Goal: Task Accomplishment & Management: Manage account settings

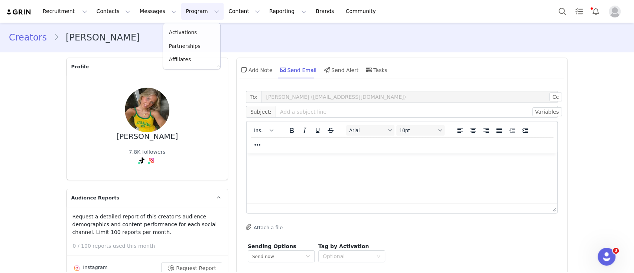
scroll to position [37, 0]
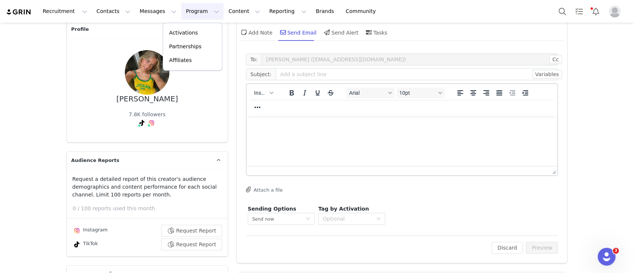
click at [190, 32] on p "Activations" at bounding box center [183, 33] width 29 height 8
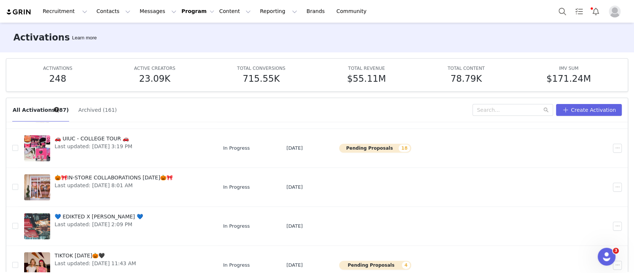
scroll to position [39, 0]
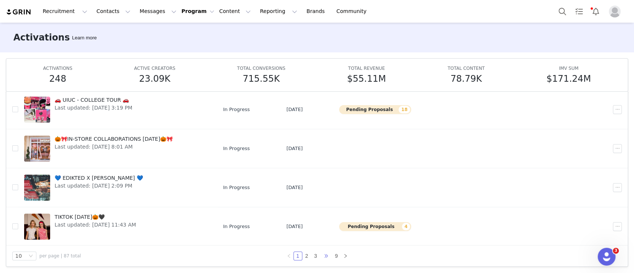
click at [320, 256] on span "•••" at bounding box center [326, 255] width 12 height 9
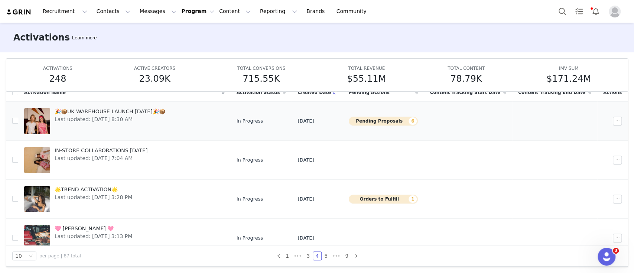
click at [167, 126] on div "🎉📦UK WAREHOUSE LAUNCH SEPT 25🎉📦 Last updated: Sep 8, 2025 8:30 AM" at bounding box center [110, 121] width 120 height 30
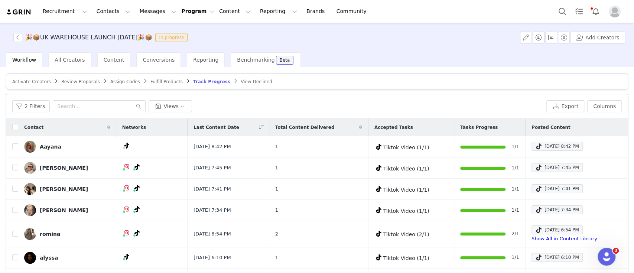
click at [32, 98] on div "2 Filters Views Export Columns" at bounding box center [316, 106] width 621 height 24
click at [36, 105] on button "2 Filters" at bounding box center [30, 106] width 37 height 12
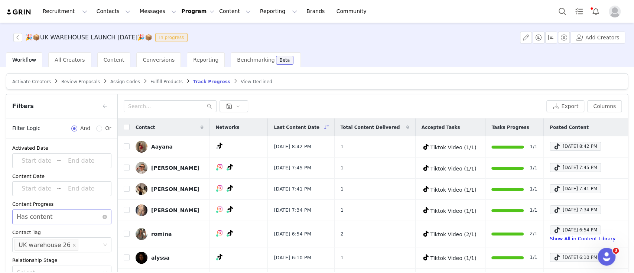
click at [95, 220] on div "Select Has content" at bounding box center [61, 216] width 99 height 15
click at [81, 244] on li "Does not have content" at bounding box center [58, 244] width 92 height 12
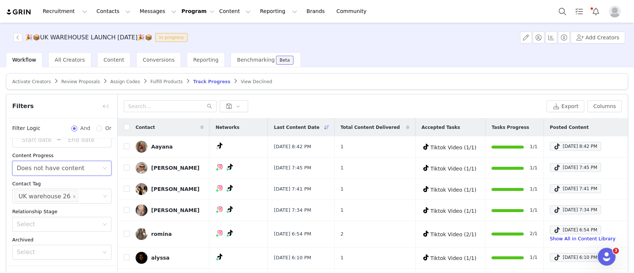
scroll to position [50, 0]
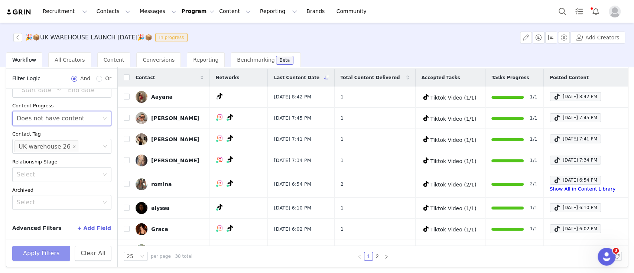
click at [50, 247] on button "Apply Filters" at bounding box center [41, 253] width 58 height 15
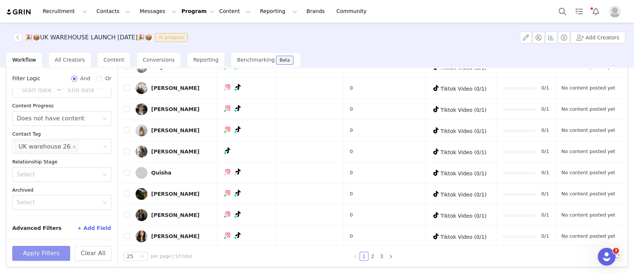
scroll to position [0, 0]
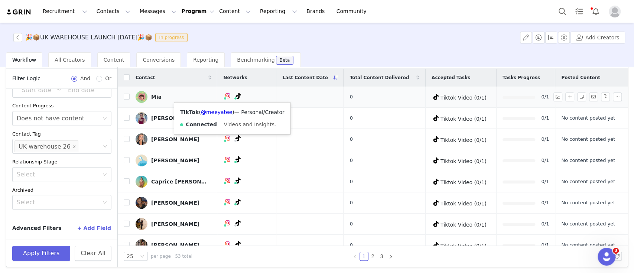
click at [235, 96] on icon at bounding box center [237, 96] width 5 height 6
click at [219, 111] on link "@meeyatee" at bounding box center [216, 112] width 31 height 6
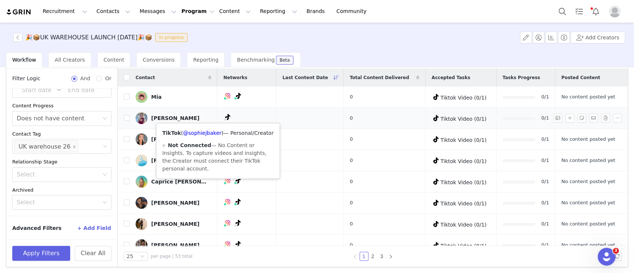
click at [225, 117] on icon at bounding box center [227, 117] width 5 height 6
click at [202, 131] on link "@sophiejbaker" at bounding box center [202, 133] width 38 height 6
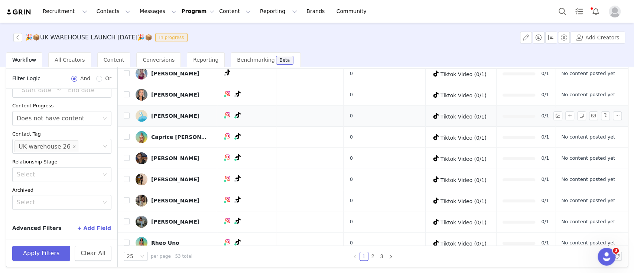
scroll to position [48, 0]
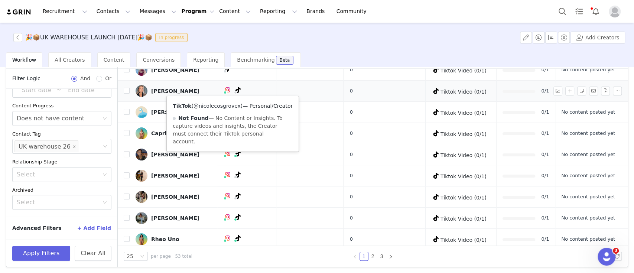
click at [223, 105] on link "@nicolecosgrovex" at bounding box center [216, 106] width 47 height 6
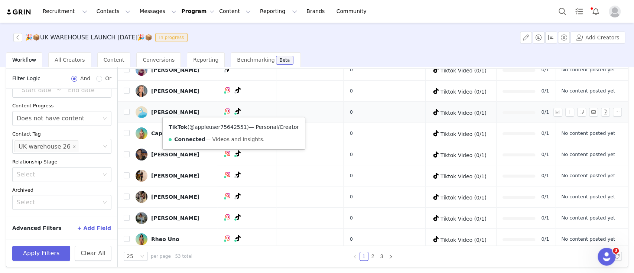
click at [223, 126] on link "@appleuser75642551" at bounding box center [218, 127] width 58 height 6
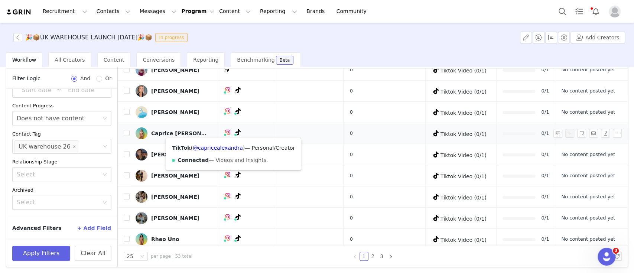
click at [234, 133] on span at bounding box center [236, 135] width 4 height 4
click at [215, 147] on link "@capricealexandra" at bounding box center [218, 148] width 50 height 6
click at [613, 133] on button "button" at bounding box center [617, 133] width 9 height 9
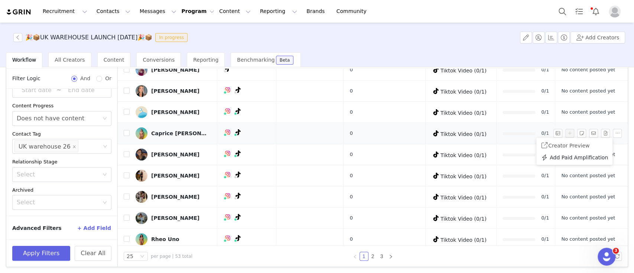
click at [518, 132] on div at bounding box center [518, 133] width 33 height 3
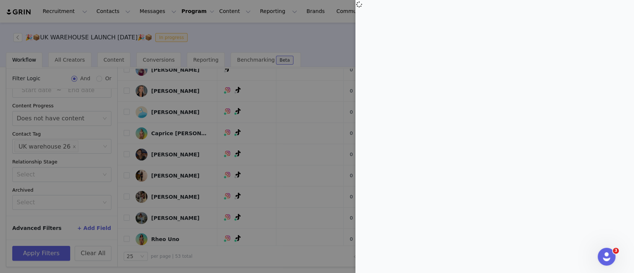
click at [334, 28] on div at bounding box center [317, 136] width 634 height 273
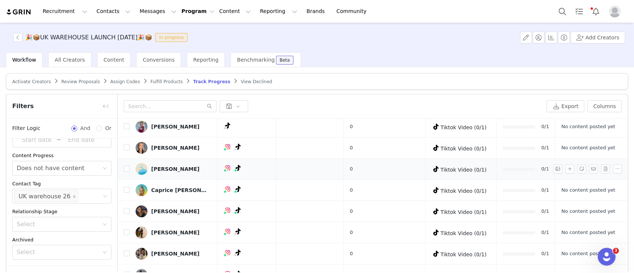
scroll to position [42, 0]
click at [126, 188] on input "checkbox" at bounding box center [127, 189] width 6 height 6
checkbox input "true"
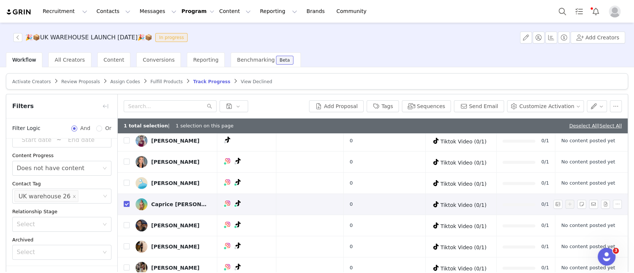
click at [502, 203] on div at bounding box center [518, 204] width 33 height 3
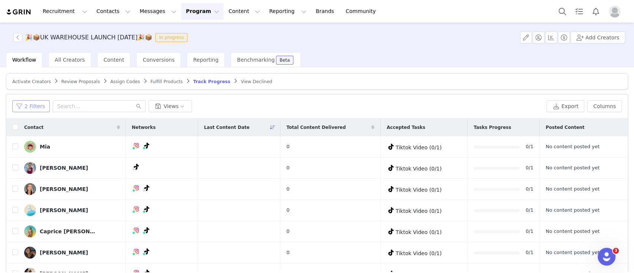
click at [30, 106] on button "2 Filters" at bounding box center [30, 106] width 37 height 12
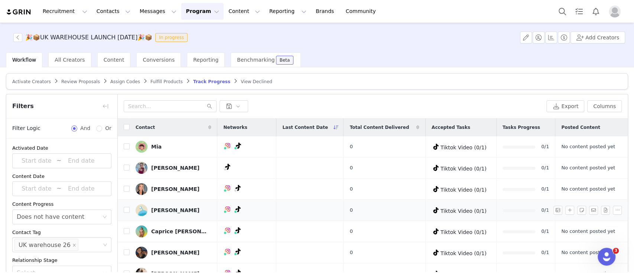
scroll to position [34, 0]
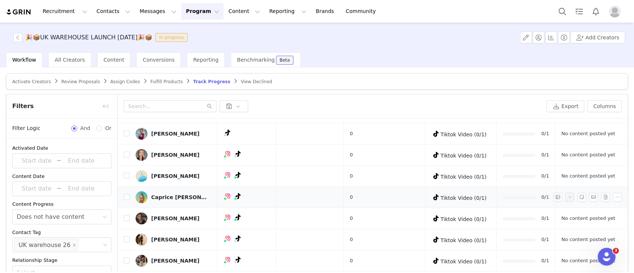
click at [142, 198] on img at bounding box center [141, 197] width 12 height 12
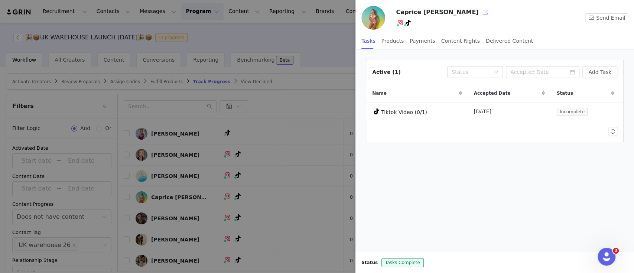
click at [479, 12] on button "button" at bounding box center [485, 12] width 12 height 12
click at [268, 118] on div at bounding box center [317, 136] width 634 height 273
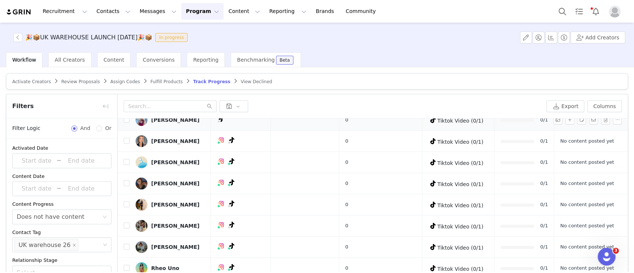
scroll to position [40, 0]
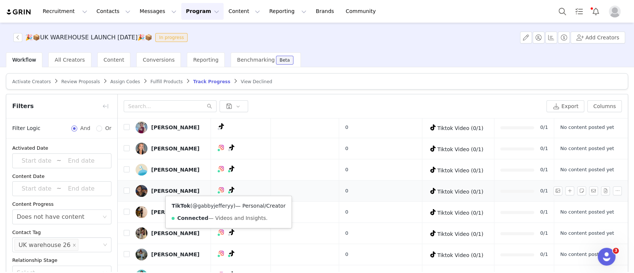
click at [216, 205] on link "@gabbyjefferyy" at bounding box center [212, 206] width 41 height 6
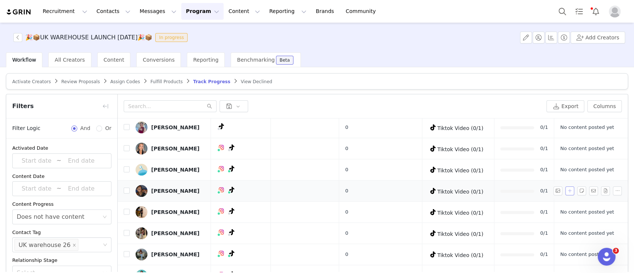
click at [565, 190] on button "button" at bounding box center [569, 190] width 9 height 9
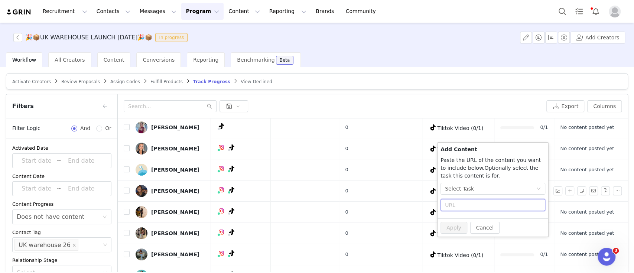
click at [479, 206] on input "text" at bounding box center [492, 205] width 105 height 12
paste input "https://www.tiktok.com/@gabbyjefferyy/video/7555916634020384022?is_from_webapp=…"
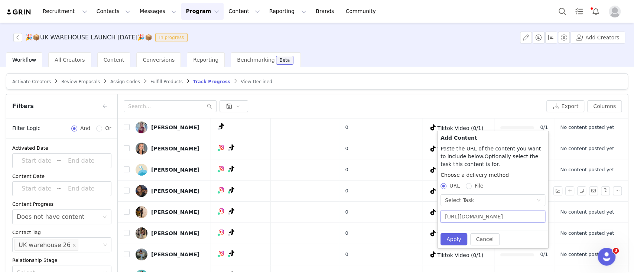
scroll to position [0, 156]
type input "https://www.tiktok.com/@gabbyjefferyy/video/7555916634020384022?is_from_webapp=…"
click at [453, 248] on div "Add Content Paste the URL of the content you want to include below. Add the tex…" at bounding box center [492, 190] width 111 height 118
click at [448, 238] on button "Apply" at bounding box center [453, 239] width 27 height 12
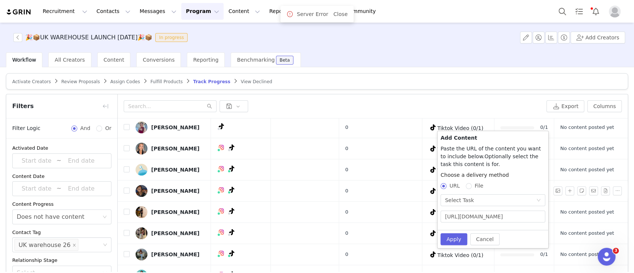
click at [451, 232] on div "Cancel Apply" at bounding box center [492, 239] width 111 height 18
click at [455, 197] on div "Select Task" at bounding box center [459, 200] width 29 height 11
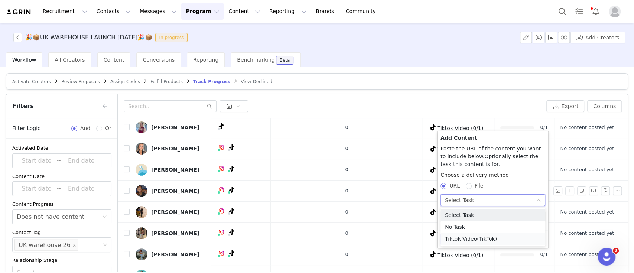
click at [466, 241] on li "Tiktok Video (TikTok)" at bounding box center [492, 239] width 105 height 12
click at [451, 239] on button "Apply" at bounding box center [453, 239] width 27 height 12
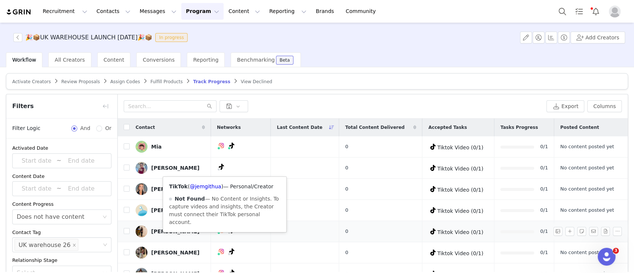
click at [227, 231] on span at bounding box center [229, 233] width 4 height 4
click at [208, 187] on link "@jemgithua" at bounding box center [206, 186] width 32 height 6
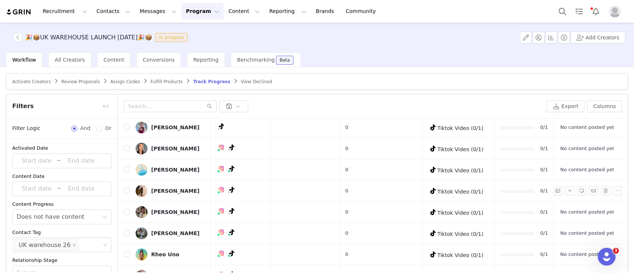
scroll to position [42, 0]
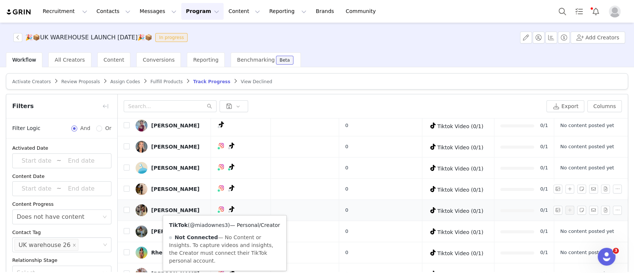
click at [216, 223] on link "@miadownes3" at bounding box center [209, 225] width 38 height 6
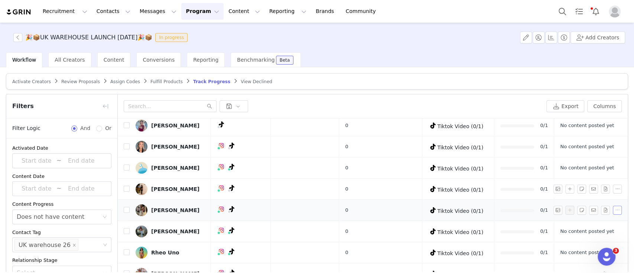
click at [613, 210] on button "button" at bounding box center [617, 210] width 9 height 9
click at [143, 210] on img at bounding box center [141, 210] width 12 height 12
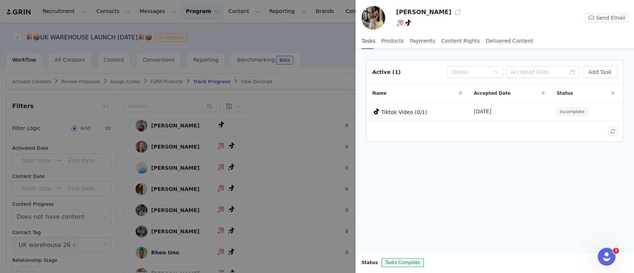
click at [452, 13] on button "button" at bounding box center [458, 12] width 12 height 12
click at [303, 59] on div at bounding box center [317, 136] width 634 height 273
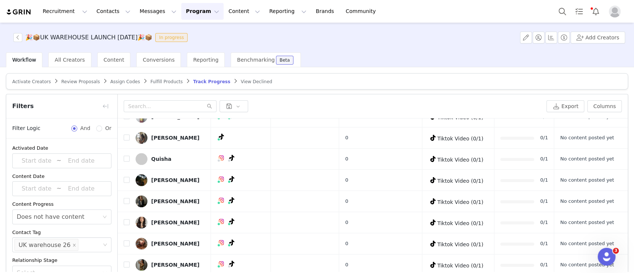
scroll to position [50, 0]
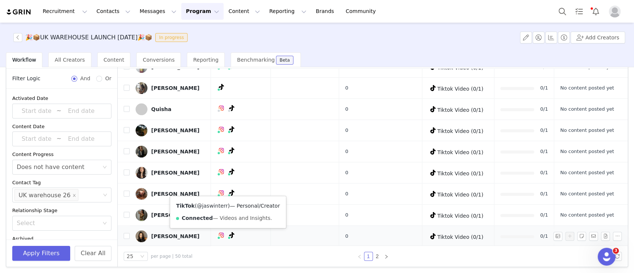
click at [217, 204] on link "@jaswinterr" at bounding box center [212, 206] width 31 height 6
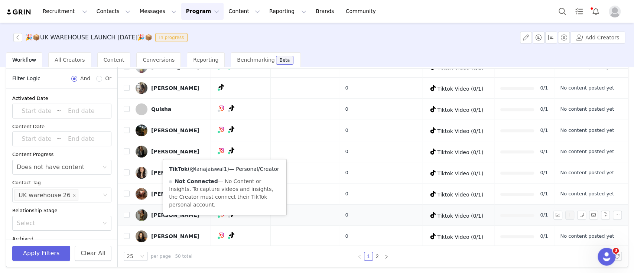
click at [209, 168] on link "@lanajaiswal1" at bounding box center [208, 169] width 37 height 6
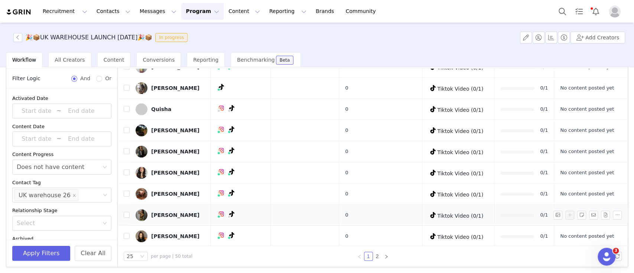
click at [141, 213] on img at bounding box center [141, 215] width 12 height 12
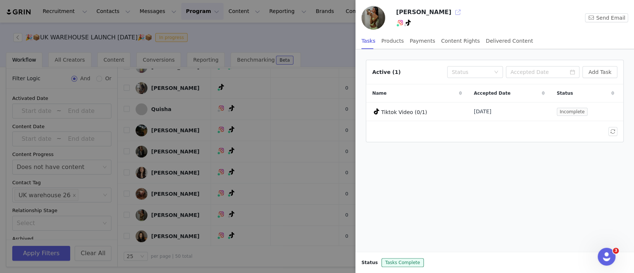
click at [452, 11] on button "button" at bounding box center [458, 12] width 12 height 12
click at [306, 95] on div at bounding box center [317, 136] width 634 height 273
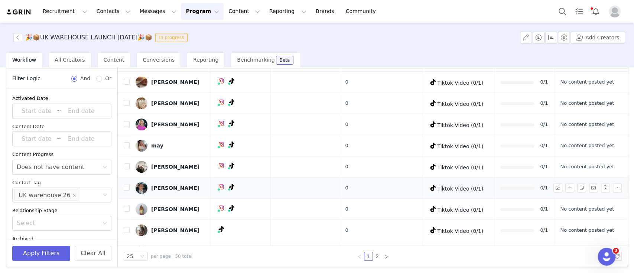
scroll to position [365, 0]
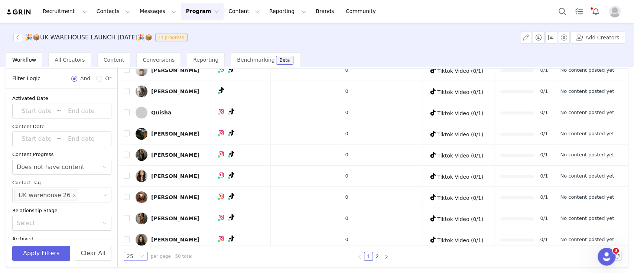
click at [143, 254] on icon "icon: down" at bounding box center [142, 256] width 4 height 4
click at [136, 241] on li "100" at bounding box center [136, 242] width 24 height 12
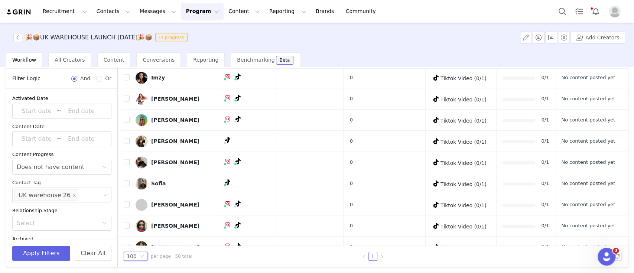
scroll to position [897, 0]
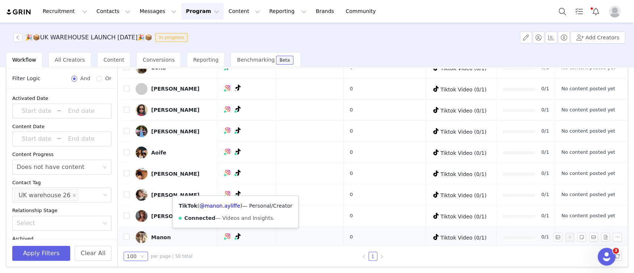
click at [226, 208] on div "TikTok ( @manon.ayliffe ) — Personal/Creator Connected — Videos and Insights." at bounding box center [235, 212] width 125 height 32
click at [223, 206] on link "@manon.ayliffe" at bounding box center [219, 205] width 41 height 6
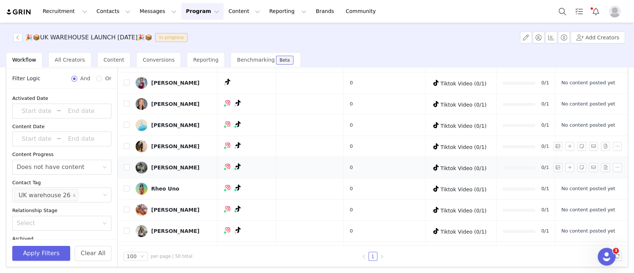
scroll to position [36, 0]
click at [225, 179] on link "@_connieroberts" at bounding box center [220, 182] width 44 height 6
click at [565, 166] on button "button" at bounding box center [569, 167] width 9 height 9
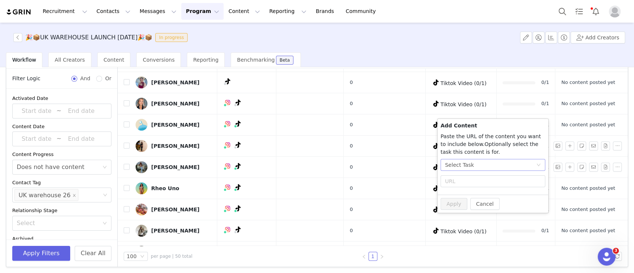
click at [478, 168] on div "Select Task" at bounding box center [490, 164] width 91 height 11
click at [468, 203] on li "Tiktok Video (TikTok)" at bounding box center [492, 203] width 105 height 12
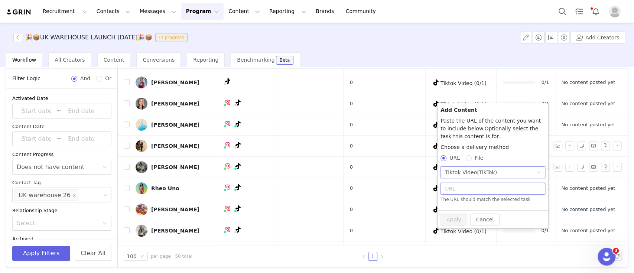
click at [460, 192] on input "text" at bounding box center [492, 189] width 105 height 12
paste input "https://www.tiktok.com/@_connieroberts/video/7555875025857842454?is_from_webapp…"
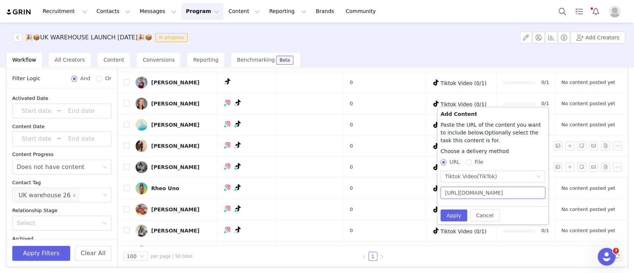
scroll to position [0, 159]
type input "https://www.tiktok.com/@_connieroberts/video/7555875025857842454?is_from_webapp…"
click at [451, 213] on button "Apply" at bounding box center [453, 215] width 27 height 12
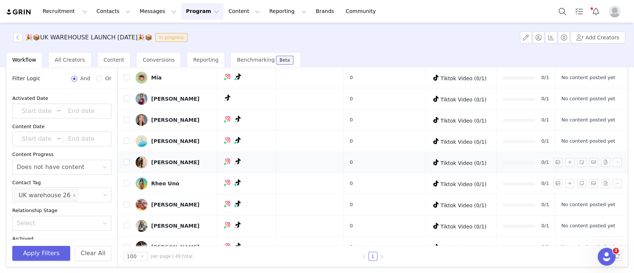
scroll to position [21, 0]
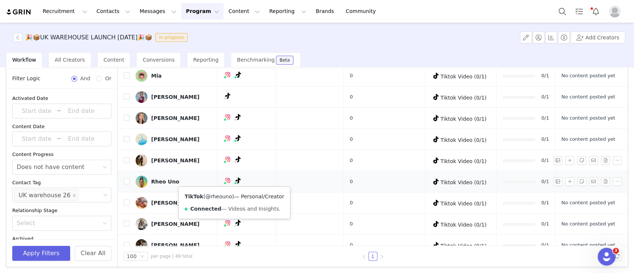
click at [223, 195] on link "@rheouno" at bounding box center [218, 196] width 27 height 6
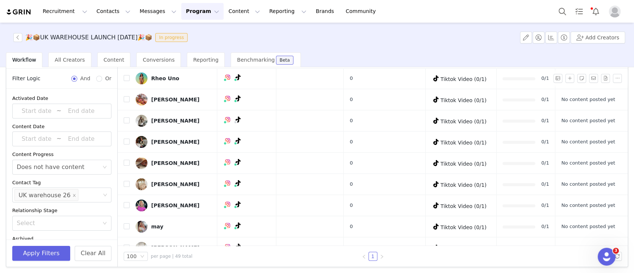
scroll to position [127, 0]
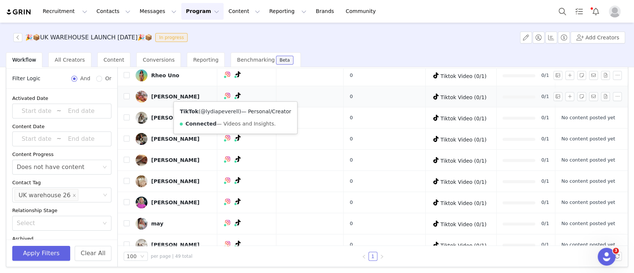
click at [218, 112] on link "@lydiapeverell" at bounding box center [219, 111] width 39 height 6
click at [565, 95] on button "button" at bounding box center [569, 96] width 9 height 9
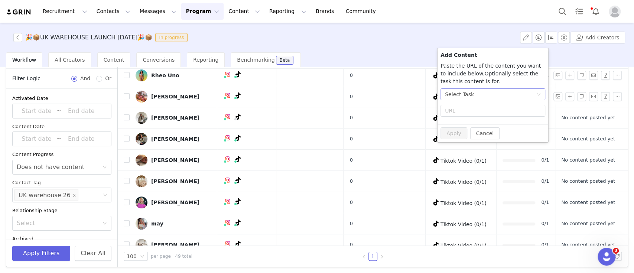
click at [496, 95] on div "Select Task" at bounding box center [490, 94] width 91 height 11
click at [480, 134] on span "(TikTok)" at bounding box center [487, 133] width 20 height 6
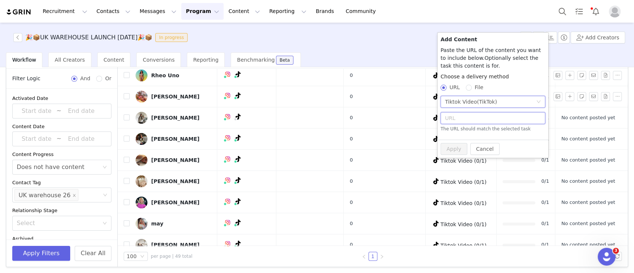
click at [468, 124] on input "text" at bounding box center [492, 118] width 105 height 12
paste input "https://www.tiktok.com/@lydiapeverell/video/7555944401290251542?is_from_webapp=…"
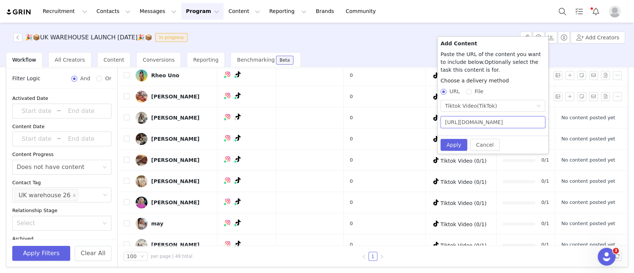
scroll to position [0, 154]
type input "https://www.tiktok.com/@lydiapeverell/video/7555944401290251542?is_from_webapp=…"
click at [454, 144] on button "Apply" at bounding box center [453, 145] width 27 height 12
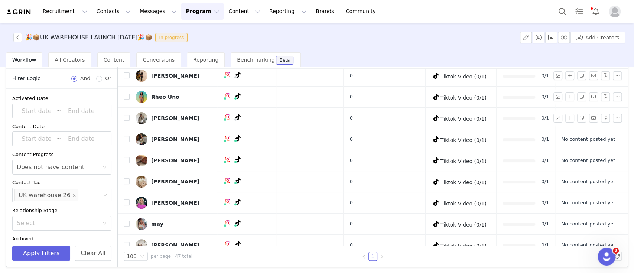
scroll to position [107, 0]
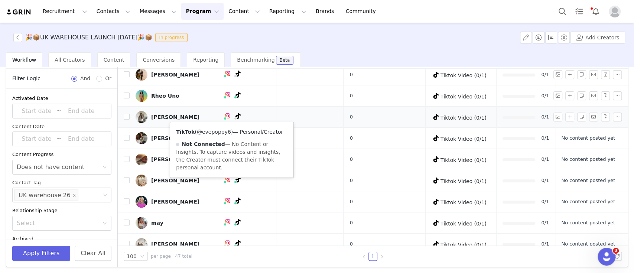
click at [217, 131] on link "@evepoppy6" at bounding box center [214, 132] width 34 height 6
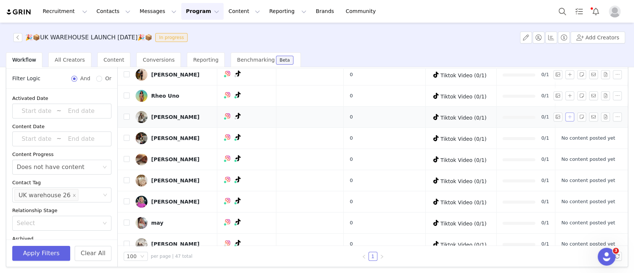
click at [565, 117] on button "button" at bounding box center [569, 116] width 9 height 9
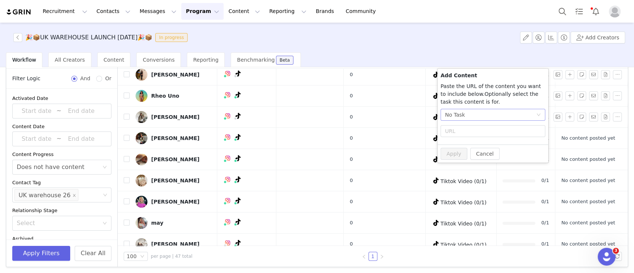
click at [490, 115] on div "No Task" at bounding box center [490, 114] width 91 height 11
click at [483, 151] on span "(TikTok)" at bounding box center [487, 153] width 20 height 6
radio input "true"
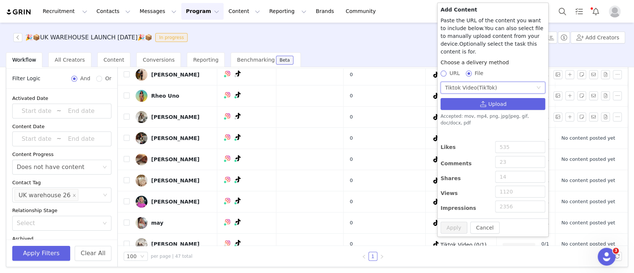
click at [446, 71] on span at bounding box center [443, 74] width 6 height 6
click at [445, 71] on input "URL" at bounding box center [442, 73] width 5 height 5
radio input "true"
radio input "false"
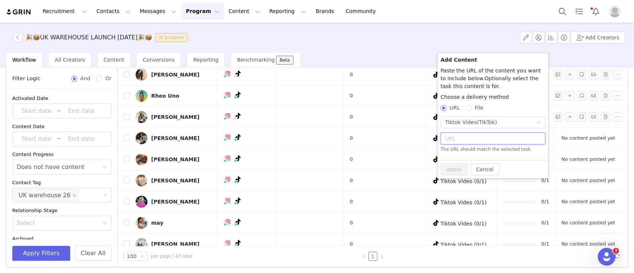
click at [475, 139] on input "text" at bounding box center [492, 139] width 105 height 12
paste input "https://www.tiktok.com/@evepoppy6/video/7555934687231790339?is_from_webapp=1&se…"
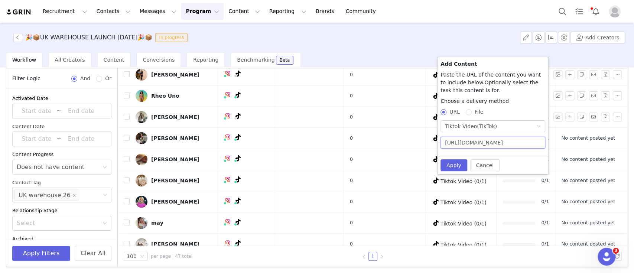
scroll to position [0, 151]
type input "https://www.tiktok.com/@evepoppy6/video/7555934687231790339?is_from_webapp=1&se…"
click at [452, 163] on button "Apply" at bounding box center [453, 165] width 27 height 12
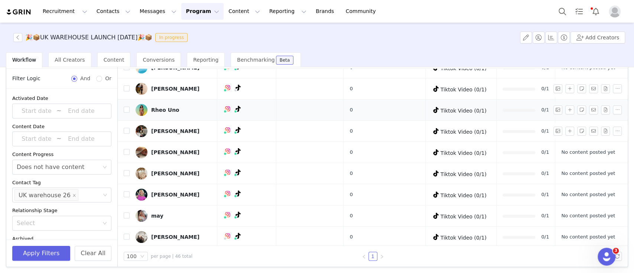
scroll to position [116, 0]
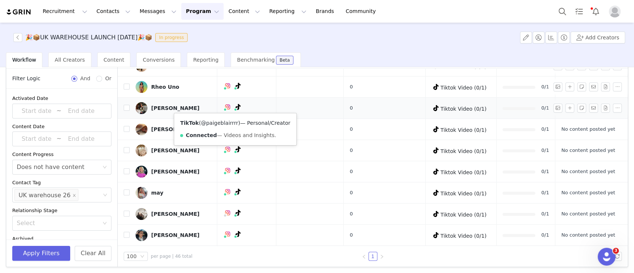
click at [226, 121] on link "@paigeblairrrr" at bounding box center [219, 123] width 37 height 6
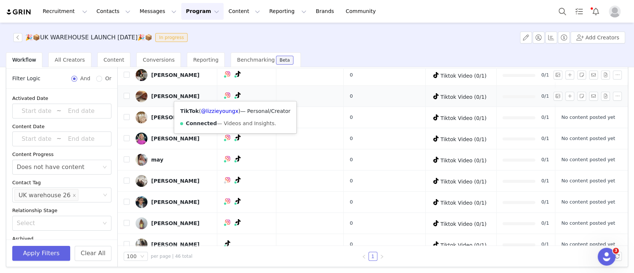
scroll to position [150, 0]
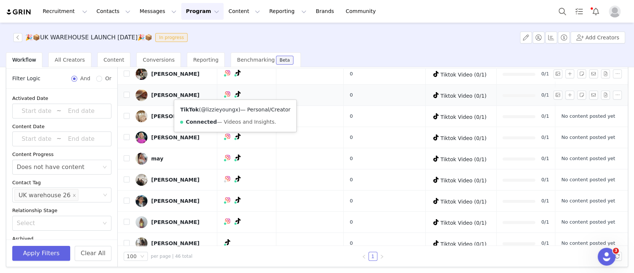
click at [227, 110] on link "@lizzieyoungx" at bounding box center [219, 110] width 37 height 6
click at [565, 95] on button "button" at bounding box center [569, 95] width 9 height 9
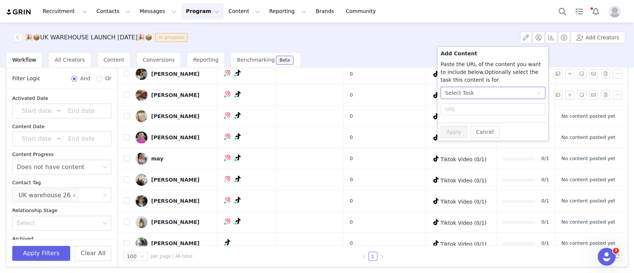
click at [469, 90] on div "Select Task" at bounding box center [459, 92] width 29 height 11
click at [470, 131] on li "Tiktok Video (TikTok)" at bounding box center [492, 131] width 105 height 12
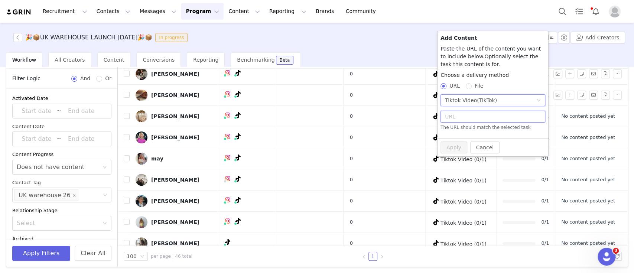
click at [460, 116] on input "text" at bounding box center [492, 117] width 105 height 12
paste input "https://www.tiktok.com/@lizzieyoungx/video/7541057442633796886?is_from_webapp=1…"
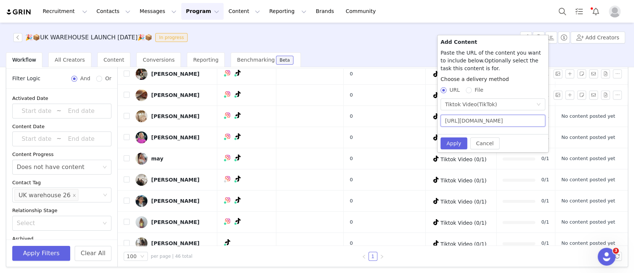
scroll to position [0, 153]
type input "https://www.tiktok.com/@lizzieyoungx/video/7541057442633796886?is_from_webapp=1…"
click at [449, 142] on button "Apply" at bounding box center [453, 143] width 27 height 12
click at [448, 138] on button "Apply" at bounding box center [453, 143] width 27 height 12
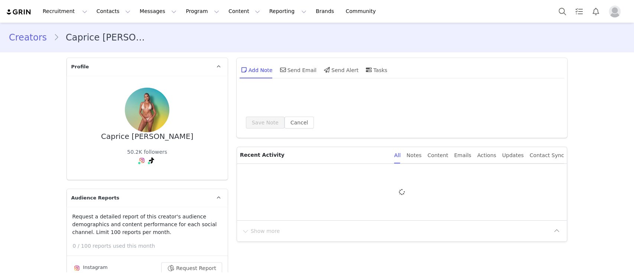
type input "+1 ([GEOGRAPHIC_DATA])"
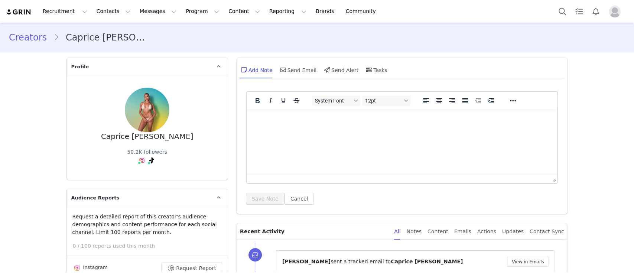
scroll to position [73, 0]
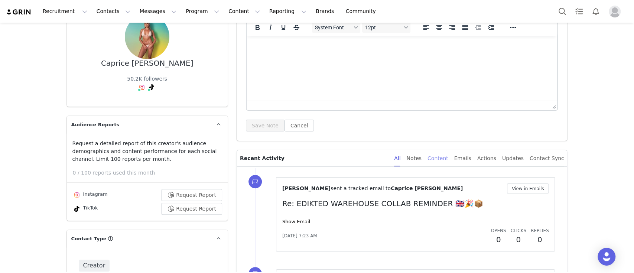
click at [445, 160] on div "Content" at bounding box center [437, 158] width 21 height 17
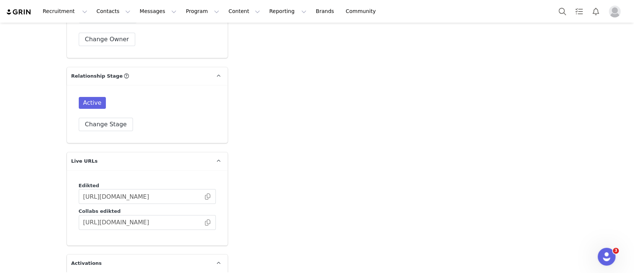
scroll to position [1903, 0]
click at [203, 199] on body "Recruitment Recruitment Creator Search Curated Lists Landing Pages Web Extensio…" at bounding box center [317, 136] width 634 height 273
click at [204, 222] on span at bounding box center [207, 222] width 7 height 0
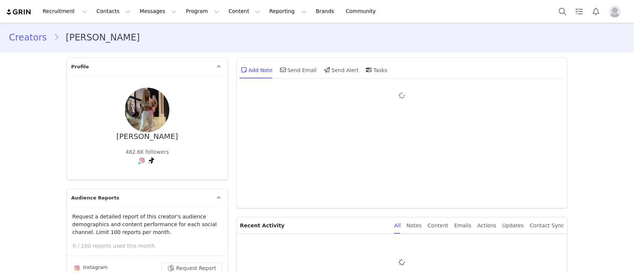
type input "+1 ([GEOGRAPHIC_DATA])"
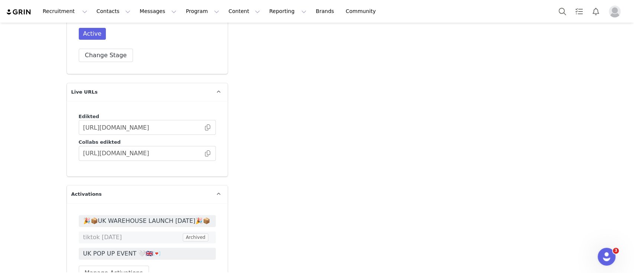
scroll to position [1963, 0]
click at [204, 152] on span at bounding box center [207, 152] width 7 height 0
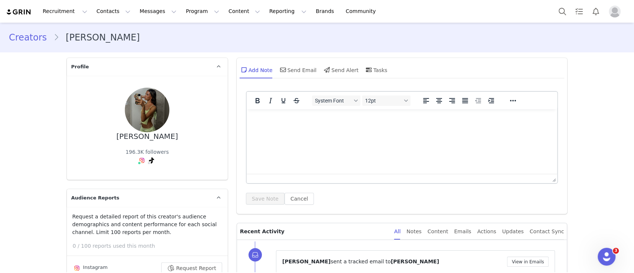
type input "+1 ([GEOGRAPHIC_DATA])"
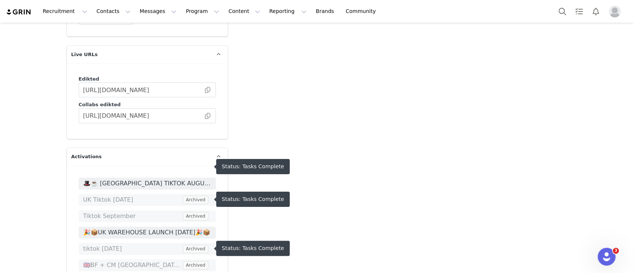
scroll to position [1991, 0]
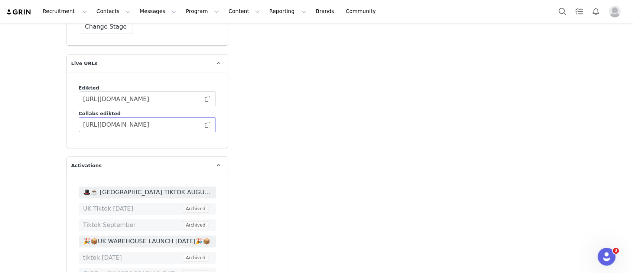
click at [206, 125] on span at bounding box center [207, 125] width 7 height 0
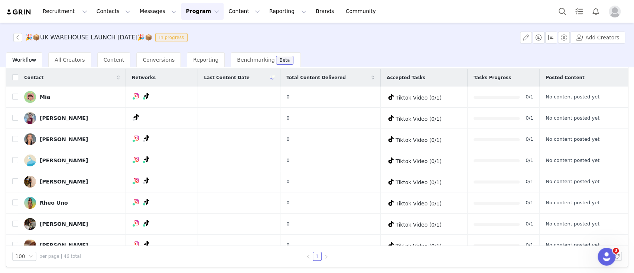
scroll to position [89, 0]
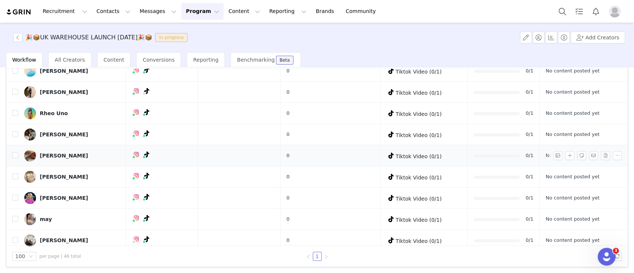
click at [31, 153] on img at bounding box center [30, 156] width 12 height 12
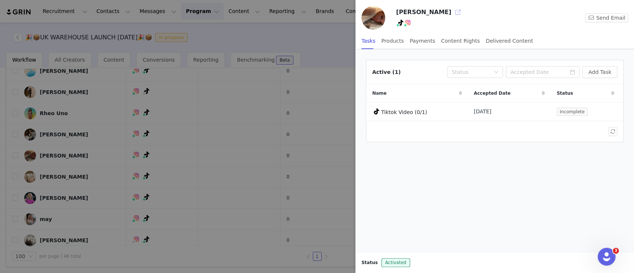
click at [452, 12] on button "button" at bounding box center [458, 12] width 12 height 12
click at [130, 168] on div at bounding box center [317, 136] width 634 height 273
click at [139, 155] on div "Lizzie Send Email Tasks Products Payments Content Rights Delivered Content Acti…" at bounding box center [317, 136] width 634 height 273
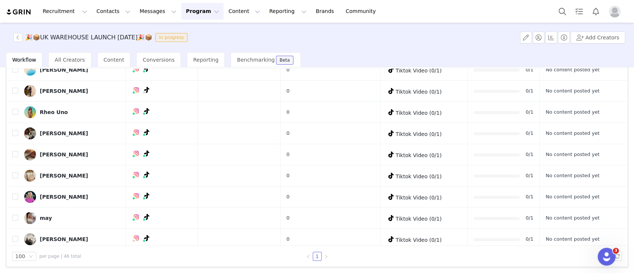
scroll to position [91, 0]
click at [128, 167] on link "@lizzieyoungx" at bounding box center [126, 169] width 37 height 6
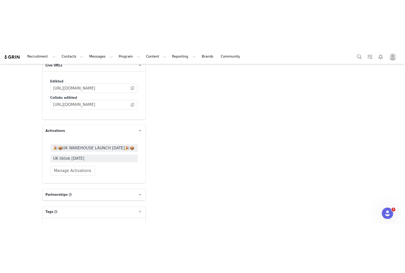
scroll to position [2029, 0]
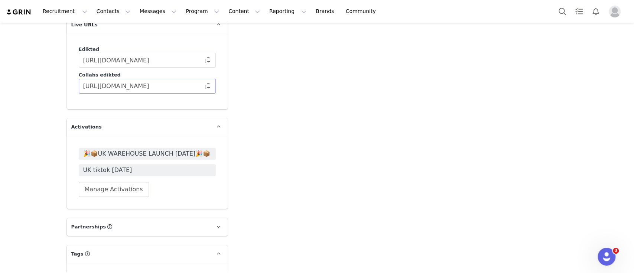
click at [204, 86] on span at bounding box center [207, 86] width 7 height 0
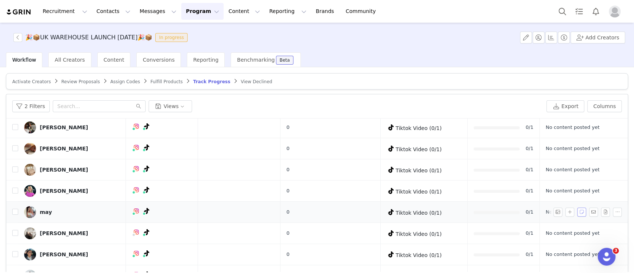
scroll to position [146, 0]
click at [565, 210] on button "button" at bounding box center [569, 212] width 9 height 9
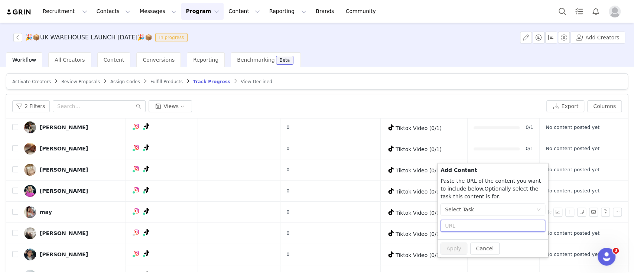
click at [492, 226] on input "text" at bounding box center [492, 226] width 105 height 12
paste input "[URL][DOMAIN_NAME]"
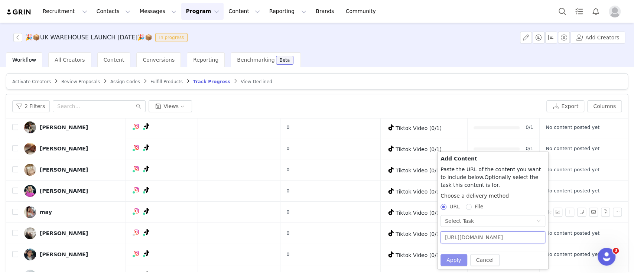
type input "[URL][DOMAIN_NAME]"
click at [453, 254] on button "Apply" at bounding box center [453, 260] width 27 height 12
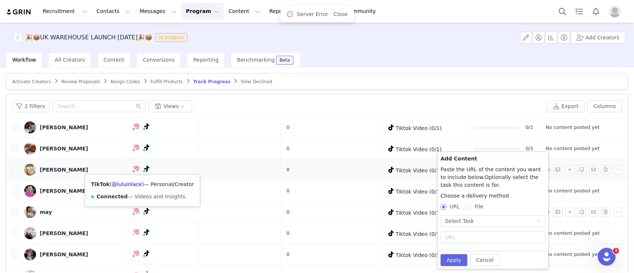
click at [144, 168] on icon at bounding box center [146, 169] width 5 height 6
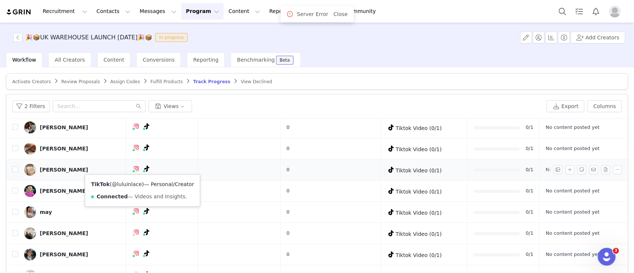
click at [130, 183] on link "@luluinlace" at bounding box center [127, 184] width 30 height 6
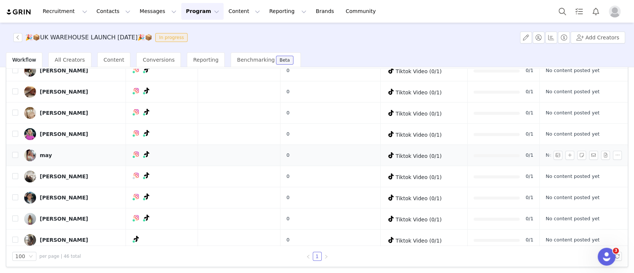
scroll to position [154, 0]
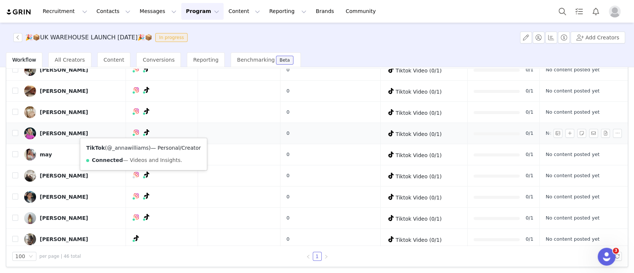
click at [131, 149] on link "@_annawilliams" at bounding box center [128, 148] width 42 height 6
click at [565, 131] on button "button" at bounding box center [569, 133] width 9 height 9
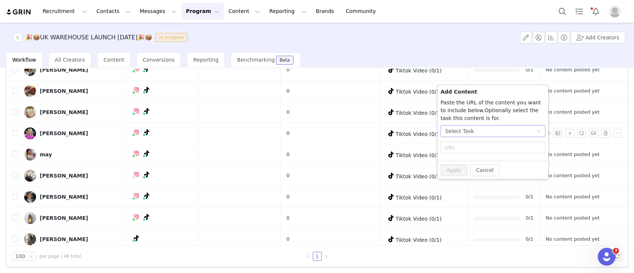
click at [476, 129] on div "Select Task" at bounding box center [490, 130] width 91 height 11
click at [467, 171] on li "Tiktok Video (TikTok)" at bounding box center [492, 170] width 105 height 12
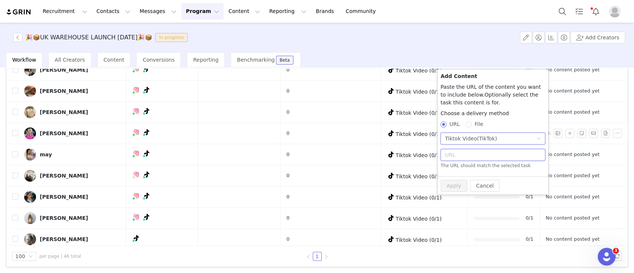
click at [454, 154] on input "text" at bounding box center [492, 155] width 105 height 12
paste input "https://www.tiktok.com/@_annawilliams/video/7555934243101216022?is_from_webapp=…"
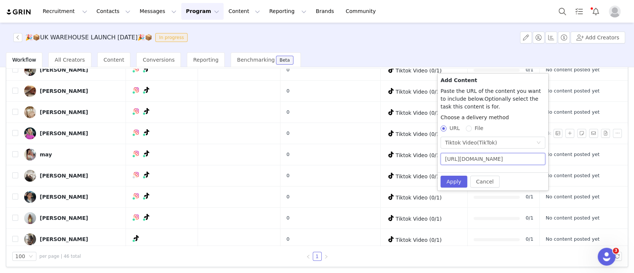
scroll to position [0, 157]
type input "https://www.tiktok.com/@_annawilliams/video/7555934243101216022?is_from_webapp=…"
click at [452, 181] on button "Apply" at bounding box center [453, 182] width 27 height 12
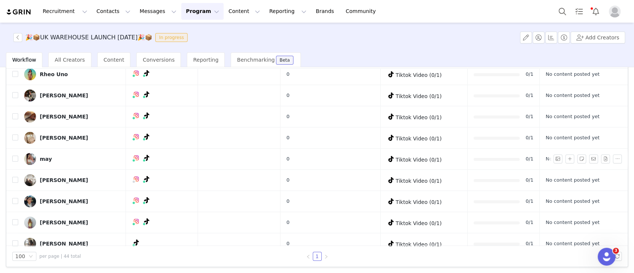
scroll to position [129, 0]
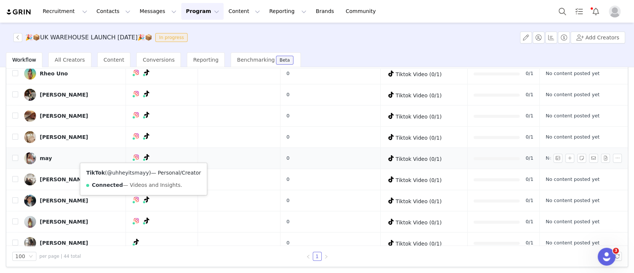
click at [137, 171] on link "@uhheyitsmayy" at bounding box center [128, 173] width 42 height 6
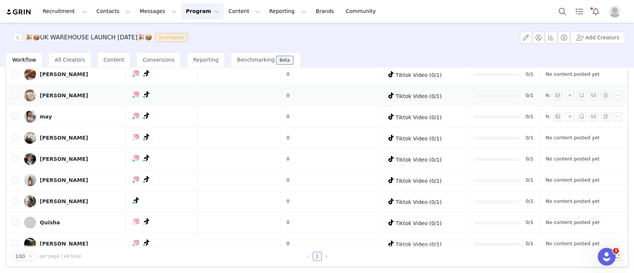
scroll to position [155, 0]
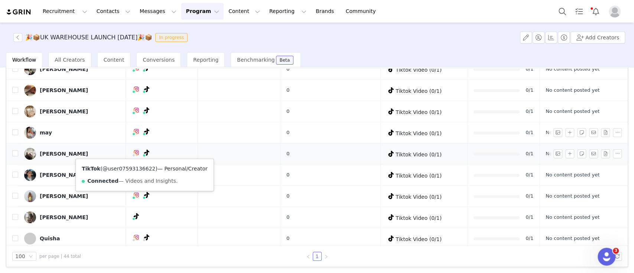
click at [135, 167] on link "@user07593136622" at bounding box center [128, 169] width 53 height 6
click at [565, 152] on button "button" at bounding box center [569, 153] width 9 height 9
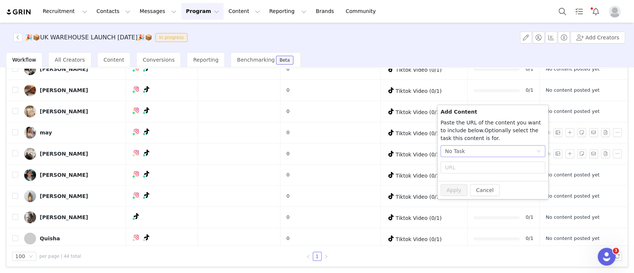
click at [470, 153] on div "No Task" at bounding box center [490, 151] width 91 height 11
click at [467, 189] on li "Tiktok Video (TikTok)" at bounding box center [492, 190] width 105 height 12
radio input "true"
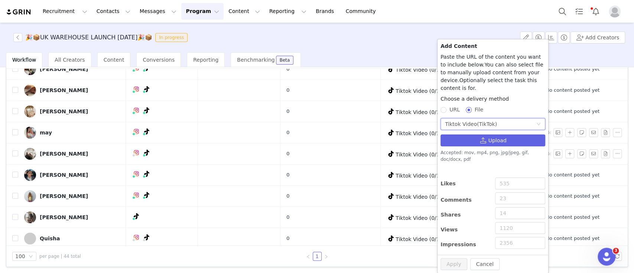
click at [451, 107] on span "URL" at bounding box center [454, 110] width 16 height 6
click at [445, 107] on input "URL" at bounding box center [442, 109] width 5 height 5
radio input "true"
radio input "false"
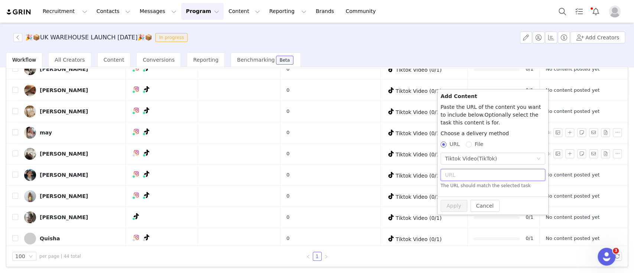
click at [466, 175] on input "text" at bounding box center [492, 175] width 105 height 12
paste input "https://www.tiktok.com/@user07593136622/video/7555924194035354883?is_from_webap…"
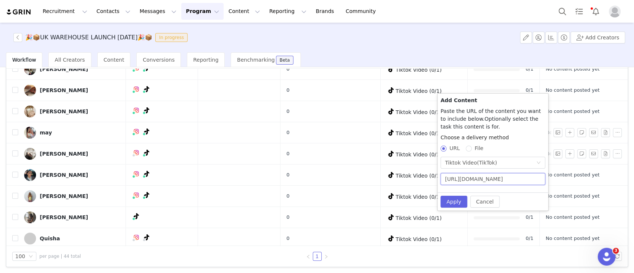
scroll to position [0, 166]
type input "https://www.tiktok.com/@user07593136622/video/7555924194035354883?is_from_webap…"
click at [449, 200] on button "Apply" at bounding box center [453, 202] width 27 height 12
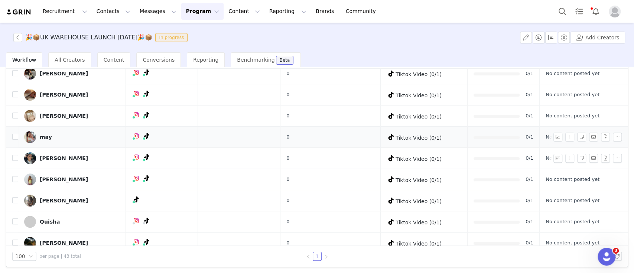
scroll to position [177, 0]
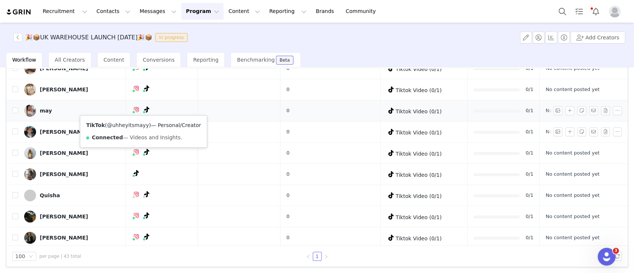
click at [133, 124] on link "@uhheyitsmayy" at bounding box center [128, 125] width 42 height 6
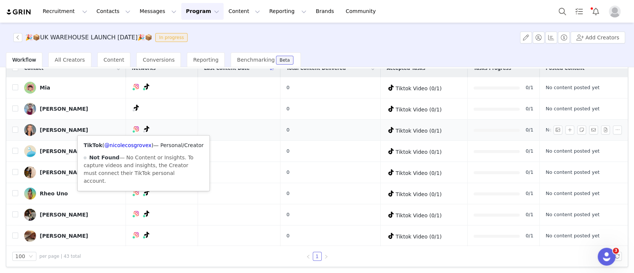
scroll to position [0, 0]
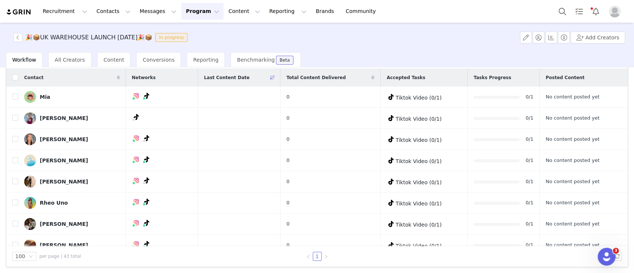
click at [114, 79] on span at bounding box center [118, 77] width 9 height 9
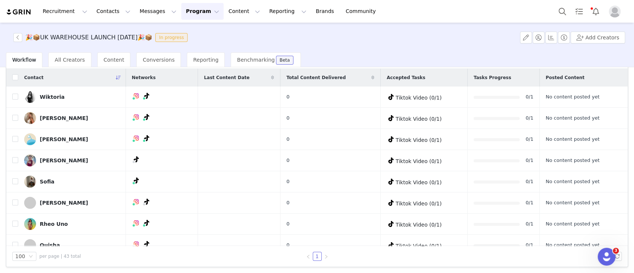
click at [116, 78] on icon at bounding box center [118, 77] width 5 height 4
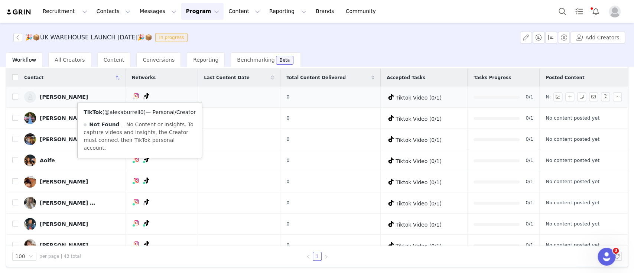
click at [128, 111] on link "@alexaburrell0" at bounding box center [123, 112] width 39 height 6
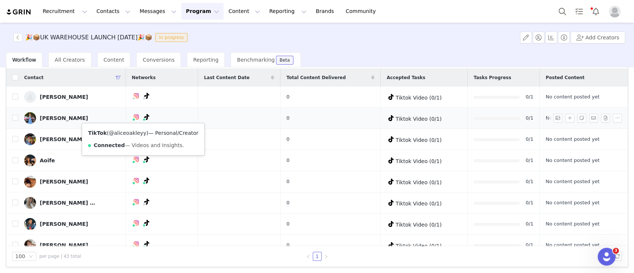
click at [134, 131] on link "@aliceoakleyy" at bounding box center [127, 133] width 37 height 6
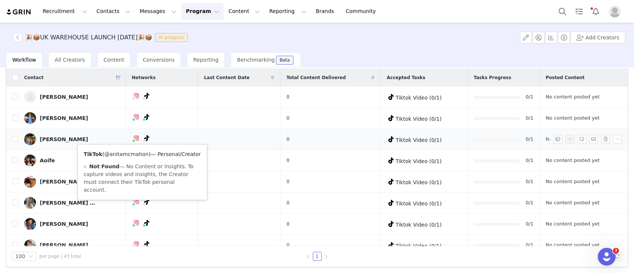
click at [134, 151] on link "@anitamcmahon" at bounding box center [126, 154] width 44 height 6
click at [130, 153] on link "@anitamcmahon" at bounding box center [126, 154] width 44 height 6
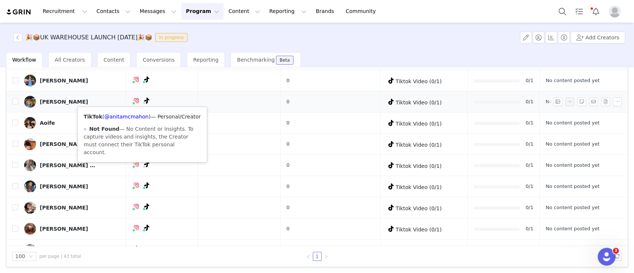
scroll to position [43, 0]
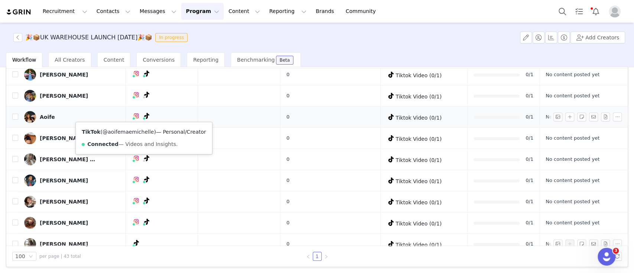
click at [133, 131] on link "@aoifemaemichelle" at bounding box center [128, 132] width 52 height 6
click at [565, 115] on button "button" at bounding box center [569, 116] width 9 height 9
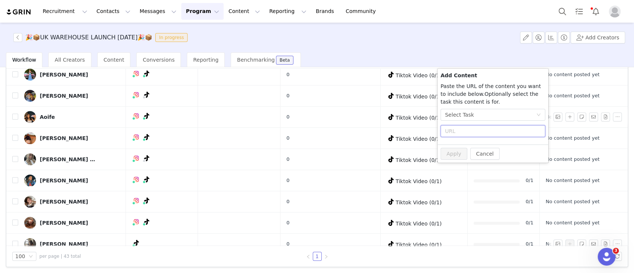
click at [473, 133] on input "text" at bounding box center [492, 131] width 105 height 12
click at [470, 110] on div "Select Task" at bounding box center [490, 114] width 91 height 11
click at [467, 154] on li "Tiktok Video (TikTok)" at bounding box center [492, 153] width 105 height 12
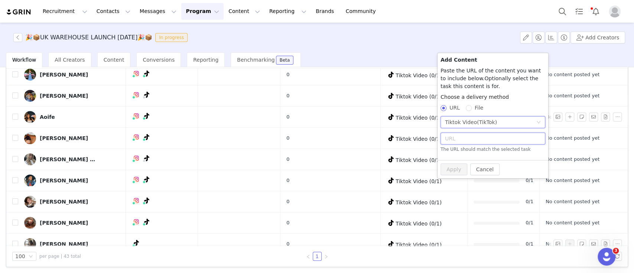
click at [459, 140] on input "text" at bounding box center [492, 139] width 105 height 12
paste input "https://www.tiktok.com/@aoifemaemichelle/video/7555917622747876630?is_from_weba…"
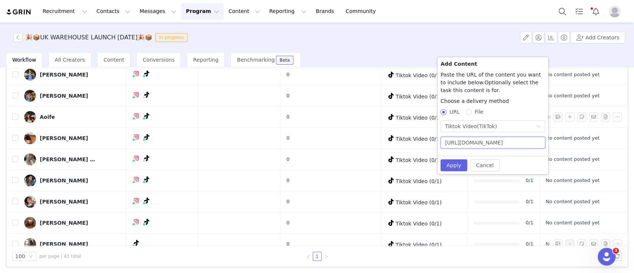
scroll to position [0, 165]
type input "https://www.tiktok.com/@aoifemaemichelle/video/7555917622747876630?is_from_weba…"
click at [453, 167] on button "Apply" at bounding box center [453, 165] width 27 height 12
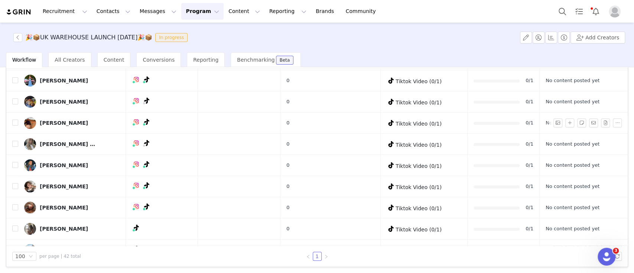
scroll to position [38, 0]
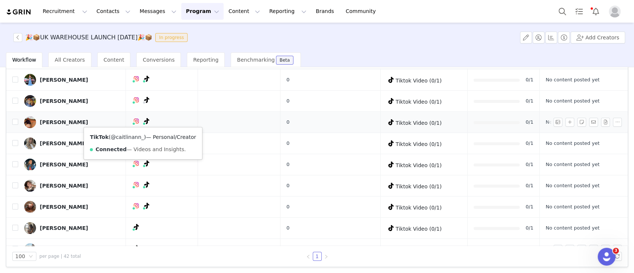
click at [134, 134] on link "@caitlinann_" at bounding box center [127, 137] width 33 height 6
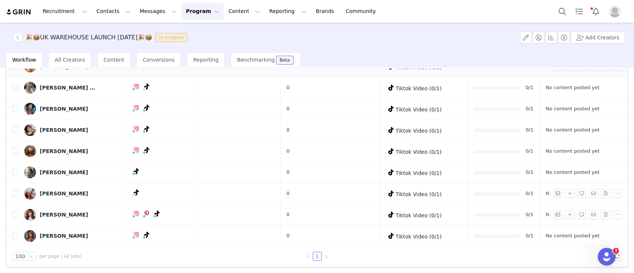
scroll to position [95, 0]
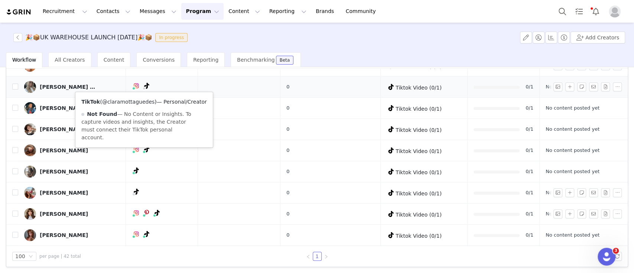
click at [135, 102] on link "@claramottaguedes" at bounding box center [128, 102] width 52 height 6
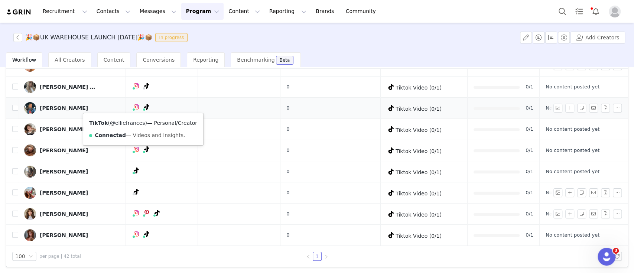
click at [133, 122] on link "@elliefrances" at bounding box center [127, 123] width 35 height 6
click at [26, 109] on img at bounding box center [30, 108] width 12 height 12
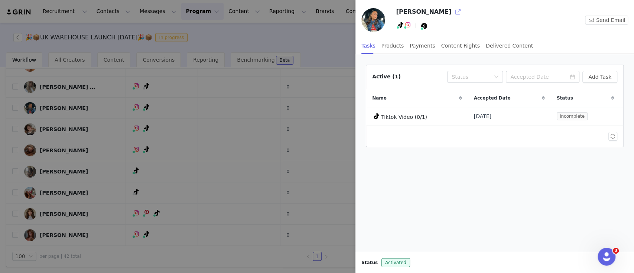
click at [452, 10] on button "button" at bounding box center [458, 12] width 12 height 12
click at [197, 114] on div at bounding box center [317, 136] width 634 height 273
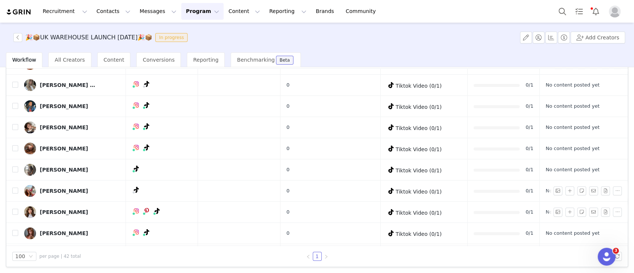
scroll to position [96, 0]
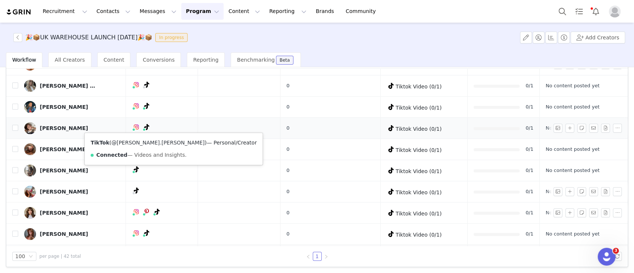
click at [132, 143] on link "@erin.swart" at bounding box center [157, 143] width 93 height 6
click at [565, 127] on button "button" at bounding box center [569, 128] width 9 height 9
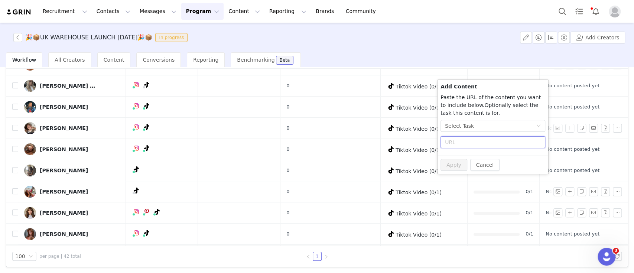
click at [453, 146] on input "text" at bounding box center [492, 142] width 105 height 12
paste input "https://www.tiktok.com/@erin.swart/video/7555819896303635734?is_from_webapp=1&s…"
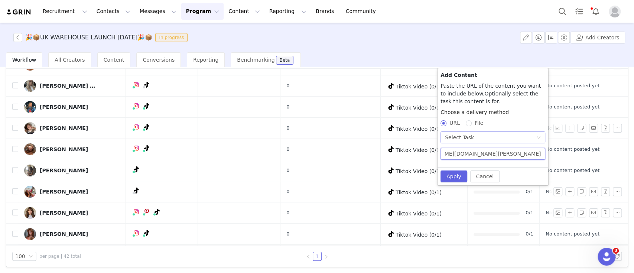
type input "https://www.tiktok.com/@erin.swart/video/7555819896303635734?is_from_webapp=1&s…"
click at [473, 137] on div "Select Task" at bounding box center [490, 137] width 91 height 11
click at [471, 174] on li "Tiktok Video (TikTok)" at bounding box center [492, 176] width 105 height 12
click at [455, 174] on button "Apply" at bounding box center [453, 176] width 27 height 12
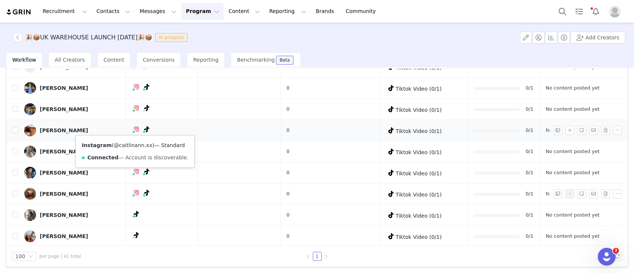
scroll to position [30, 0]
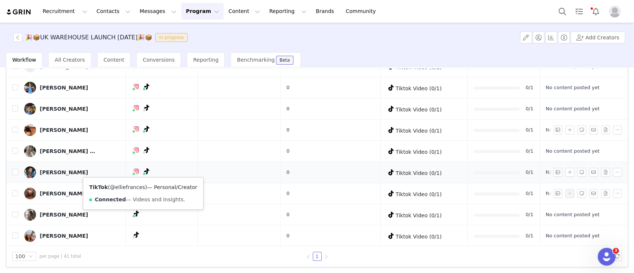
click at [135, 184] on link "@elliefrances" at bounding box center [127, 187] width 35 height 6
click at [80, 168] on link "Ellie Frances" at bounding box center [72, 172] width 96 height 12
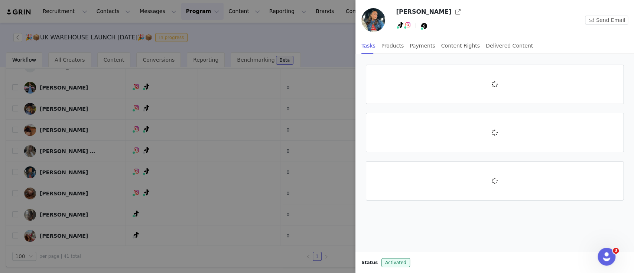
scroll to position [86, 0]
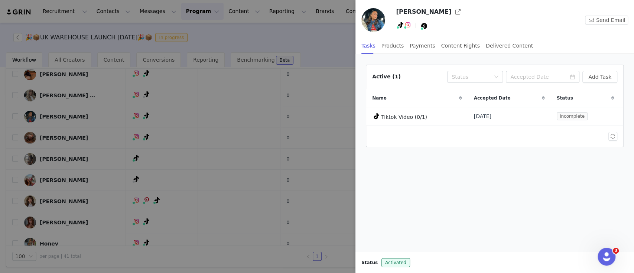
click at [136, 137] on div at bounding box center [317, 136] width 634 height 273
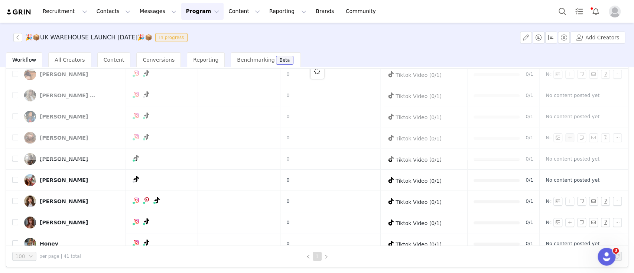
scroll to position [0, 0]
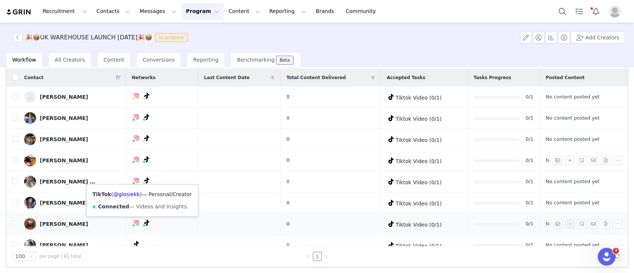
click at [144, 222] on icon at bounding box center [146, 223] width 5 height 6
click at [129, 195] on link "@glosiekk" at bounding box center [126, 194] width 26 height 6
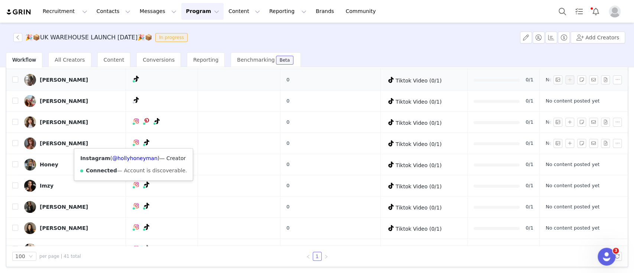
scroll to position [166, 0]
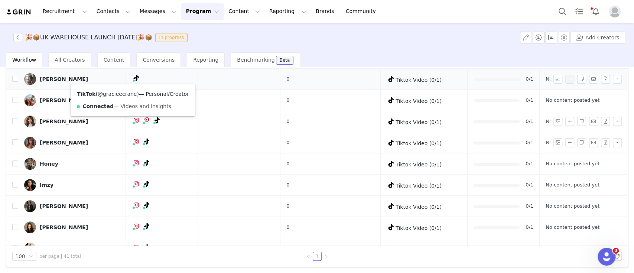
click at [122, 93] on link "@gracieecrane" at bounding box center [117, 94] width 39 height 6
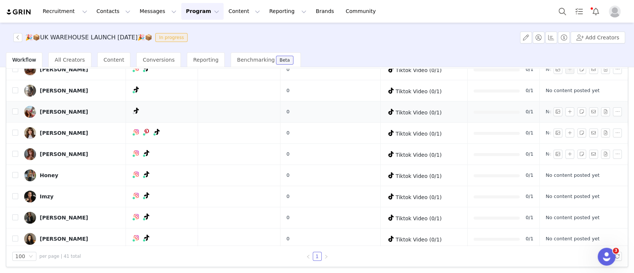
scroll to position [154, 0]
click at [35, 91] on img at bounding box center [30, 91] width 12 height 12
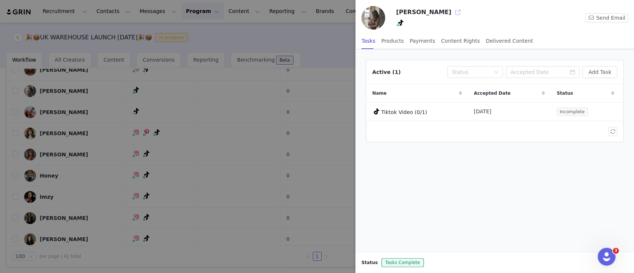
click at [452, 11] on button "button" at bounding box center [458, 12] width 12 height 12
click at [238, 33] on div at bounding box center [317, 136] width 634 height 273
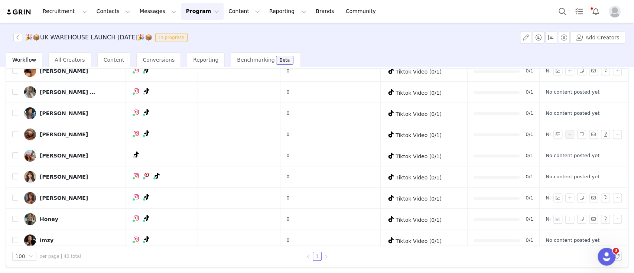
scroll to position [95, 0]
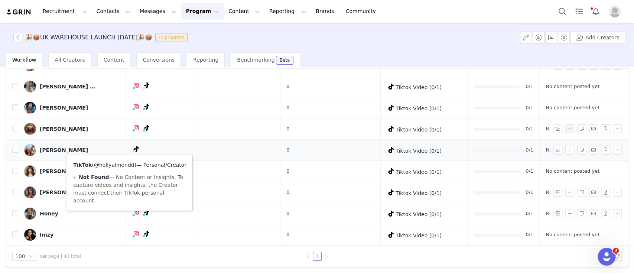
click at [122, 164] on link "@hollyalmondd" at bounding box center [114, 165] width 40 height 6
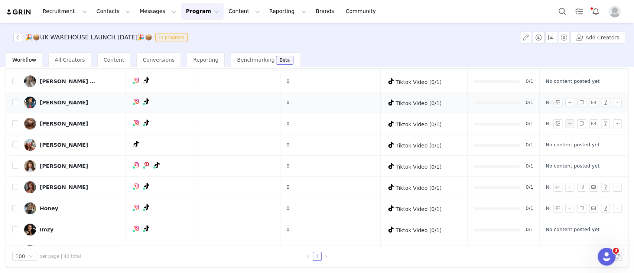
scroll to position [98, 0]
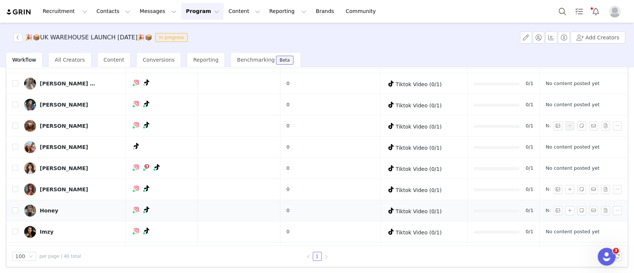
click at [108, 216] on td "Honey" at bounding box center [72, 210] width 108 height 21
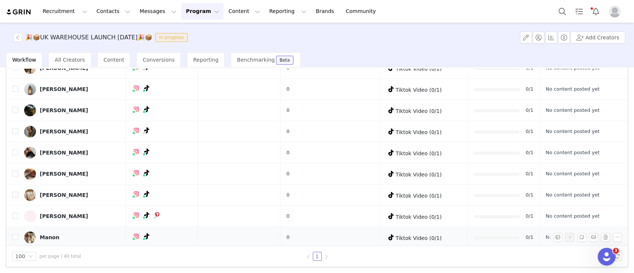
scroll to position [325, 0]
click at [324, 254] on icon "icon: right" at bounding box center [326, 256] width 4 height 4
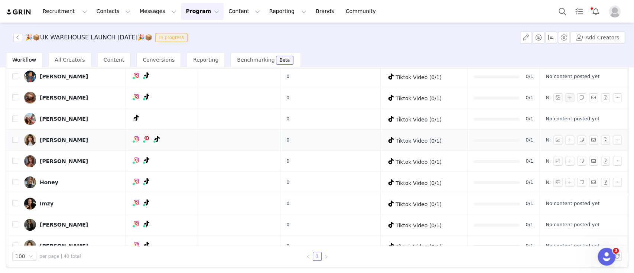
scroll to position [105, 0]
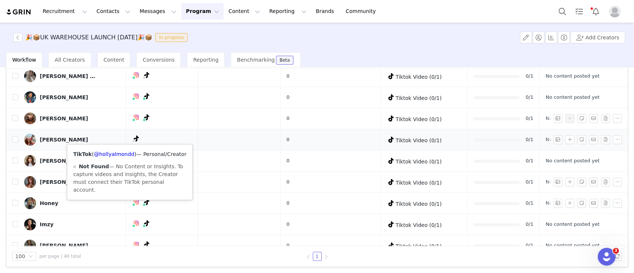
click at [119, 157] on div "TikTok ( @hollyalmondd ) — Personal/Creator Not Found — No Content or Insights.…" at bounding box center [129, 171] width 125 height 55
click at [119, 153] on link "@hollyalmondd" at bounding box center [114, 154] width 40 height 6
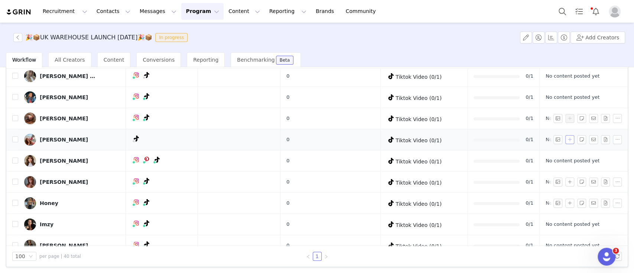
click at [565, 140] on button "button" at bounding box center [569, 139] width 9 height 9
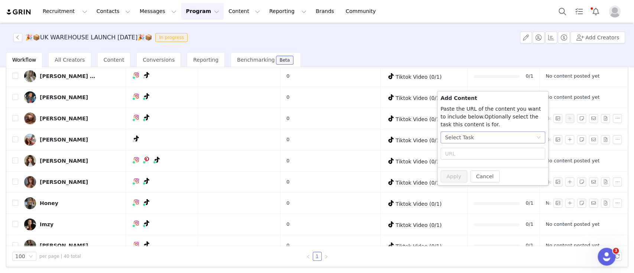
click at [481, 138] on div "Select Task" at bounding box center [490, 137] width 91 height 11
click at [466, 177] on li "Tiktok Video (TikTok)" at bounding box center [492, 176] width 105 height 12
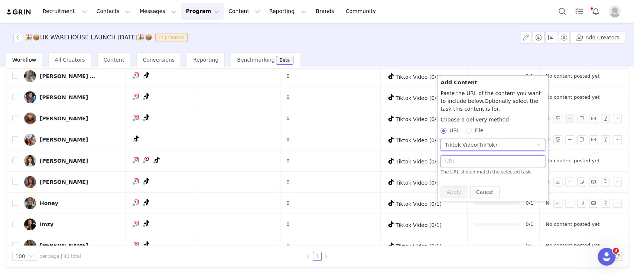
click at [458, 159] on input "text" at bounding box center [492, 161] width 105 height 12
paste input "https://www.tiktok.com/@hollyalmondd/video/7555957686135786774?is_from_webapp=1…"
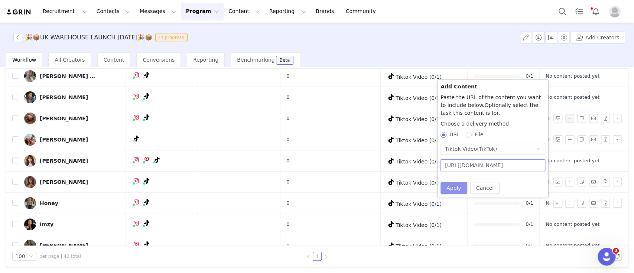
type input "https://www.tiktok.com/@hollyalmondd/video/7555957686135786774?is_from_webapp=1…"
click at [450, 190] on button "Apply" at bounding box center [453, 188] width 27 height 12
click at [458, 186] on button "Apply" at bounding box center [453, 188] width 27 height 12
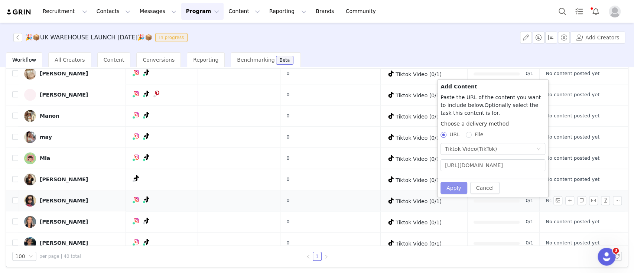
scroll to position [446, 0]
click at [452, 188] on button "Apply" at bounding box center [453, 188] width 27 height 12
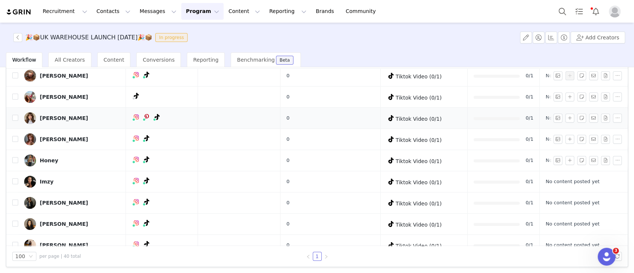
scroll to position [144, 0]
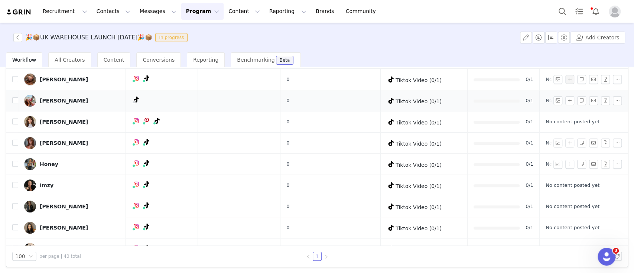
click at [26, 99] on img at bounding box center [30, 101] width 12 height 12
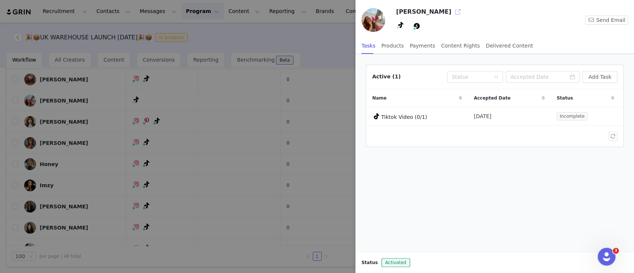
click at [452, 10] on button "button" at bounding box center [458, 12] width 12 height 12
click at [303, 32] on div at bounding box center [317, 136] width 634 height 273
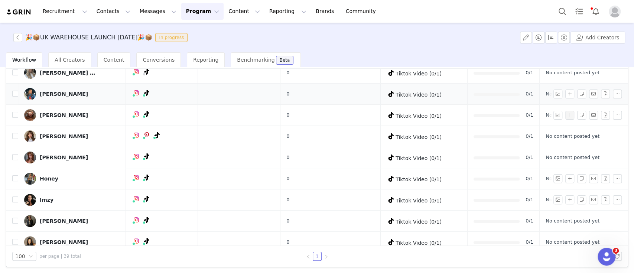
scroll to position [108, 0]
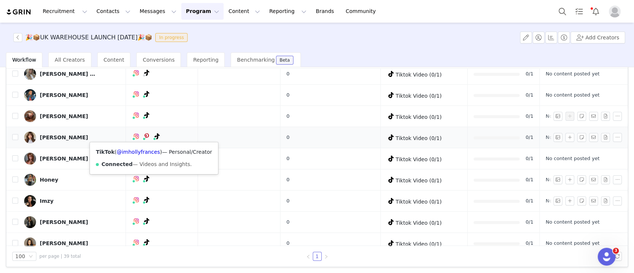
click at [140, 154] on div "TikTok ( @imhollyfrances ) — Personal/Creator Connected — Videos and Insights." at bounding box center [154, 158] width 128 height 32
click at [135, 150] on link "@imhollyfrances" at bounding box center [138, 152] width 43 height 6
click at [565, 135] on button "button" at bounding box center [569, 137] width 9 height 9
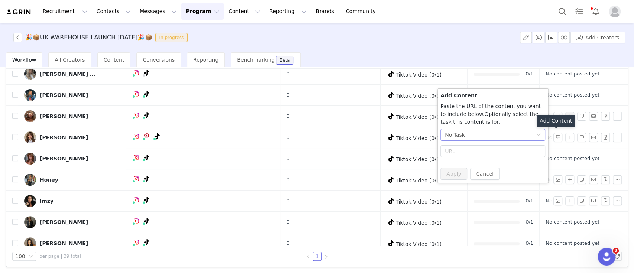
click at [490, 138] on div "No Task" at bounding box center [490, 134] width 91 height 11
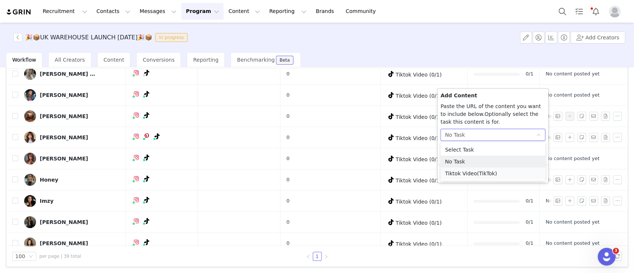
click at [462, 175] on li "Tiktok Video (TikTok)" at bounding box center [492, 173] width 105 height 12
radio input "true"
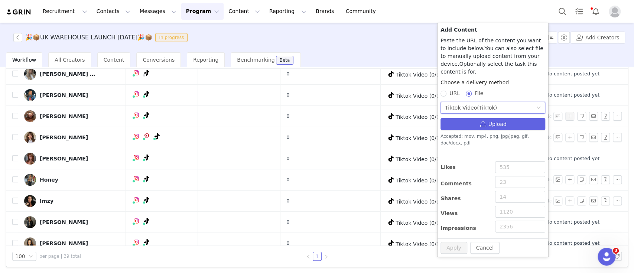
click at [457, 102] on div "Tiktok Video (TikTok)" at bounding box center [471, 107] width 52 height 11
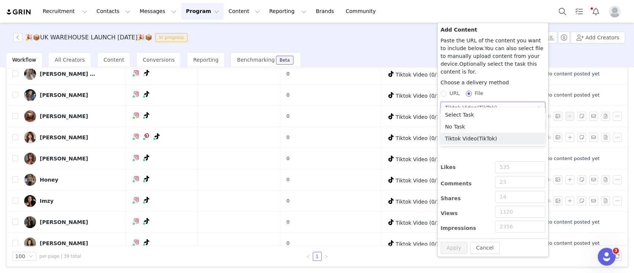
click at [457, 102] on div "Tiktok Video (TikTok)" at bounding box center [471, 107] width 52 height 11
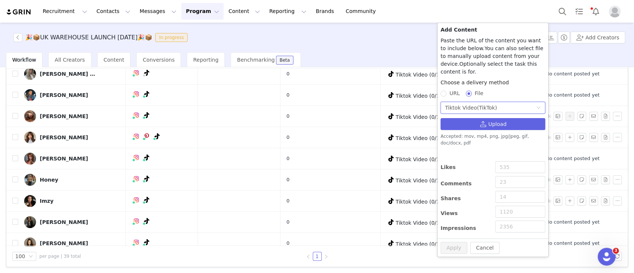
click at [443, 80] on div "Choose a delivery method" at bounding box center [492, 84] width 105 height 11
click at [445, 92] on div "Choose a delivery method URL File" at bounding box center [492, 90] width 105 height 22
click at [443, 91] on input "URL" at bounding box center [442, 93] width 5 height 5
radio input "true"
radio input "false"
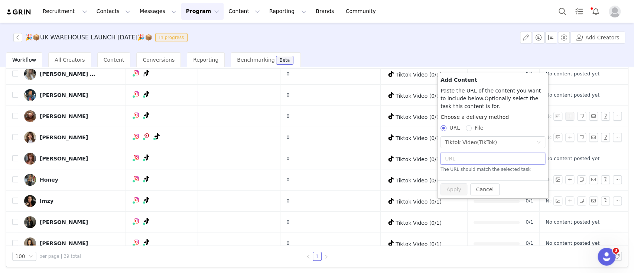
click at [466, 161] on input "text" at bounding box center [492, 159] width 105 height 12
paste input "https://www.tiktok.com/@imhollyfrances/video/7555978226040868118?is_from_webapp…"
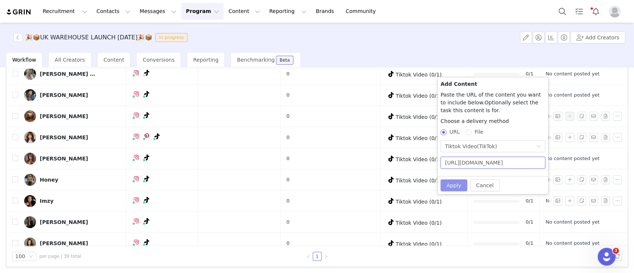
type input "https://www.tiktok.com/@imhollyfrances/video/7555978226040868118?is_from_webapp…"
click at [454, 183] on button "Apply" at bounding box center [453, 185] width 27 height 12
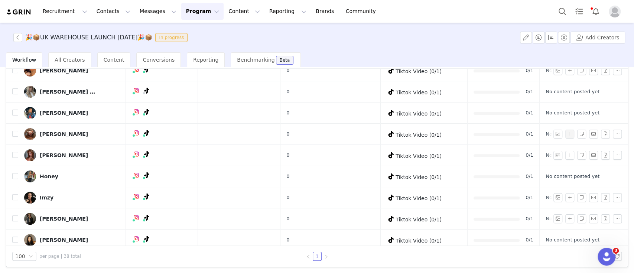
scroll to position [91, 0]
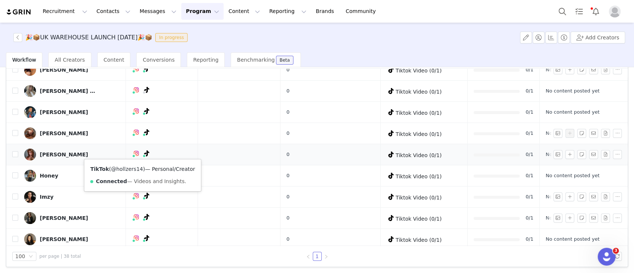
click at [128, 167] on link "@hollzers14" at bounding box center [127, 169] width 32 height 6
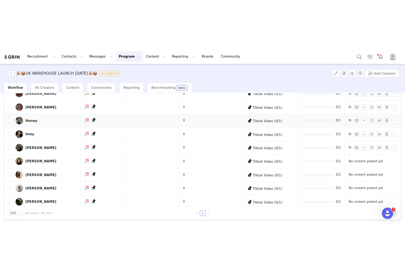
scroll to position [165, 0]
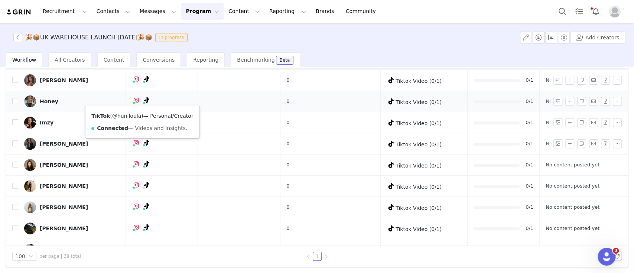
click at [130, 117] on link "@huniloula" at bounding box center [126, 116] width 29 height 6
click at [565, 99] on button "button" at bounding box center [569, 101] width 9 height 9
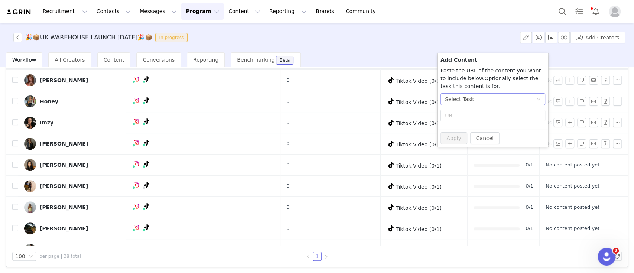
click at [472, 100] on div "Select Task" at bounding box center [490, 99] width 91 height 11
click at [473, 141] on li "Tiktok Video (TikTok)" at bounding box center [492, 138] width 105 height 12
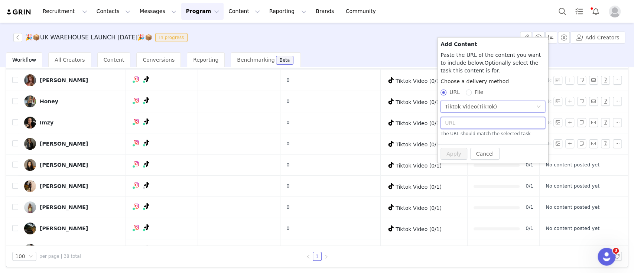
click at [457, 119] on input "text" at bounding box center [492, 123] width 105 height 12
paste input "https://www.tiktok.com/@huniloula/video/7555909789415394582?is_from_webapp=1&se…"
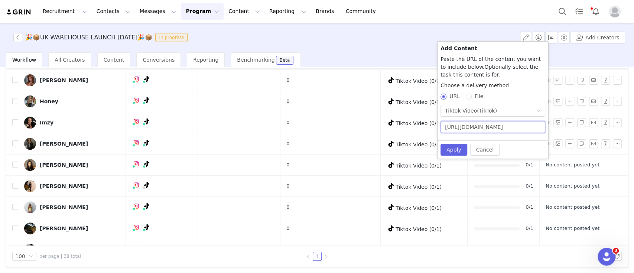
scroll to position [0, 146]
type input "https://www.tiktok.com/@huniloula/video/7555909789415394582?is_from_webapp=1&se…"
click at [444, 154] on button "Apply" at bounding box center [453, 150] width 27 height 12
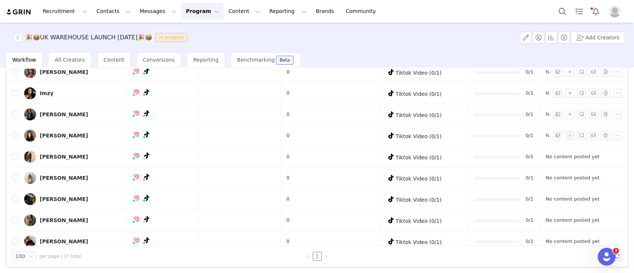
scroll to position [189, 0]
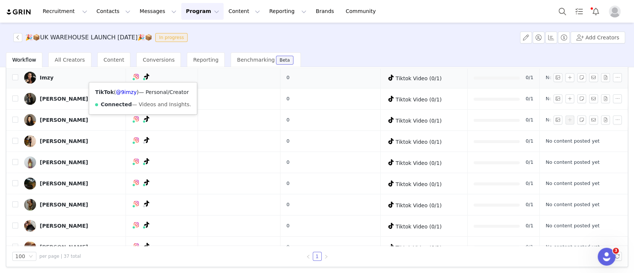
click at [128, 95] on div "TikTok ( @9imzy ) — Personal/Creator Connected — Videos and Insights." at bounding box center [143, 98] width 108 height 32
click at [125, 89] on link "@9imzy" at bounding box center [126, 92] width 21 height 6
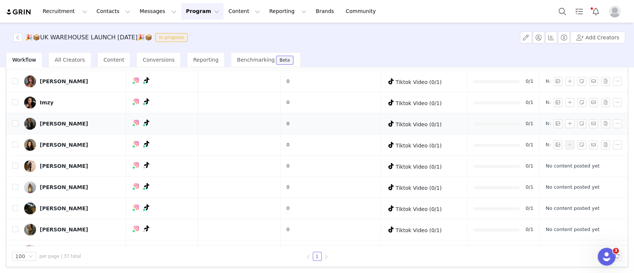
scroll to position [157, 0]
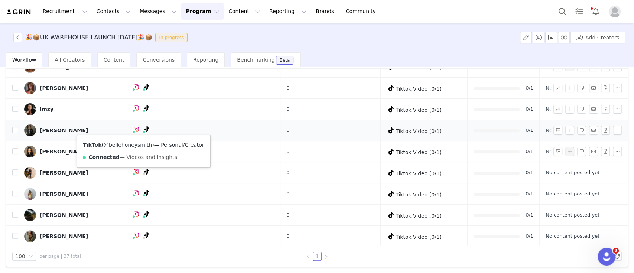
click at [131, 146] on link "@bellehoneysmith" at bounding box center [128, 145] width 48 height 6
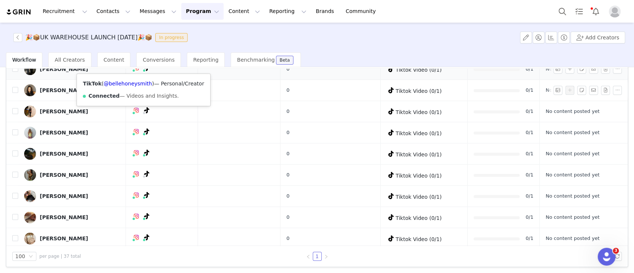
scroll to position [219, 0]
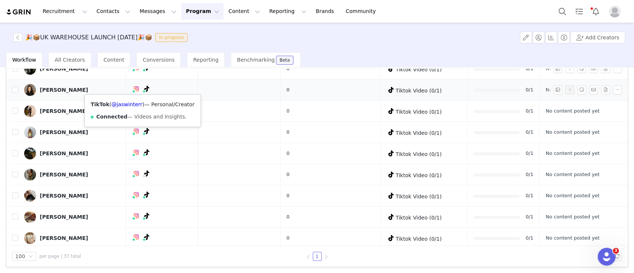
click at [132, 99] on div "TikTok ( @jaswinterr ) — Personal/Creator Connected — Videos and Insights." at bounding box center [142, 111] width 115 height 32
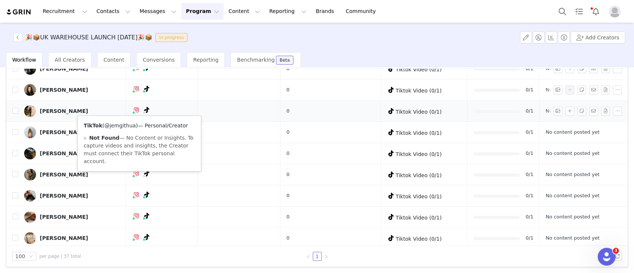
click at [128, 123] on link "@jemgithua" at bounding box center [120, 126] width 32 height 6
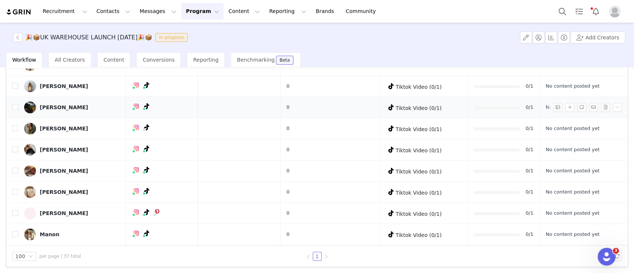
scroll to position [262, 0]
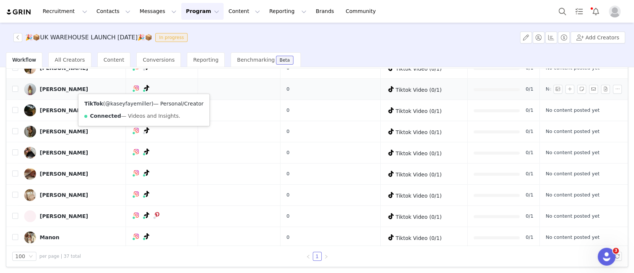
click at [135, 104] on link "@kaseyfayemiller" at bounding box center [128, 104] width 46 height 6
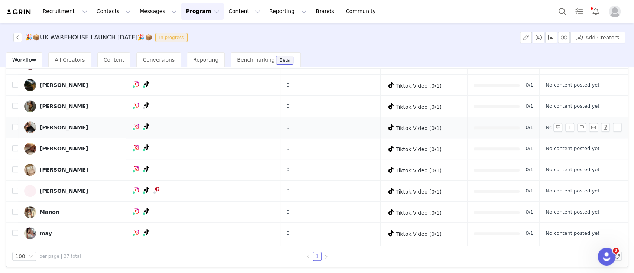
scroll to position [289, 0]
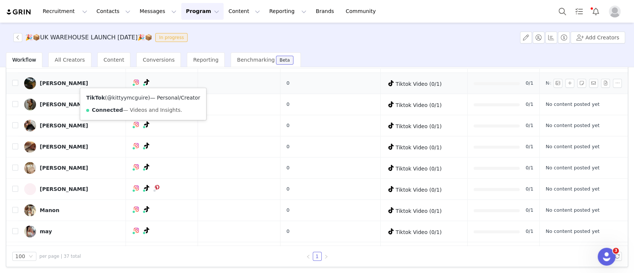
click at [133, 95] on link "@kittyymcguire" at bounding box center [127, 98] width 41 height 6
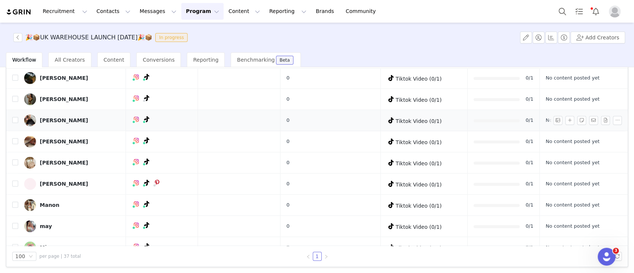
scroll to position [291, 0]
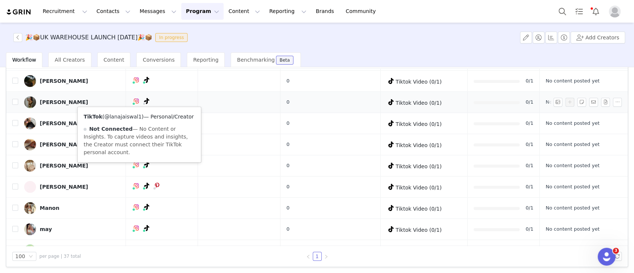
click at [126, 117] on link "@lanajaiswal1" at bounding box center [122, 117] width 37 height 6
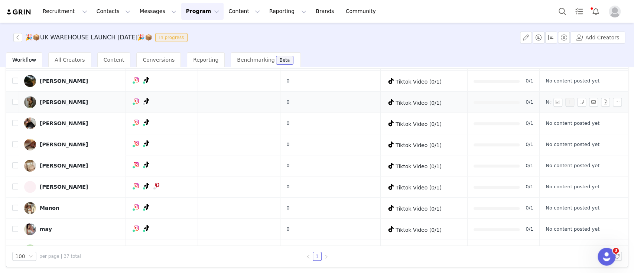
click at [27, 99] on img at bounding box center [30, 102] width 12 height 12
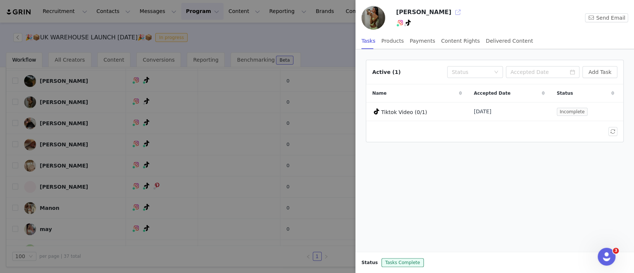
click at [452, 13] on button "button" at bounding box center [458, 12] width 12 height 12
click at [324, 27] on div at bounding box center [317, 136] width 634 height 273
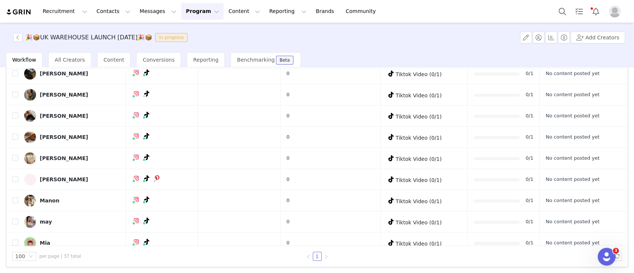
scroll to position [290, 0]
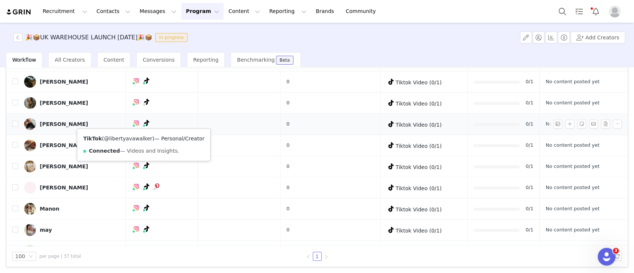
click at [138, 139] on link "@libertyavawalker" at bounding box center [128, 138] width 48 height 6
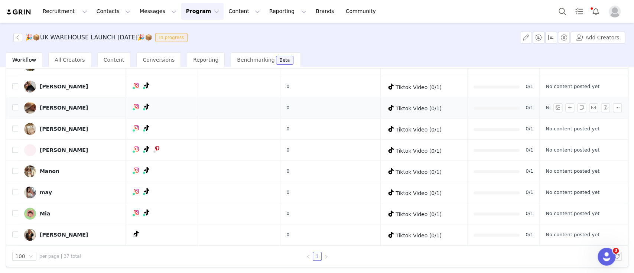
scroll to position [329, 0]
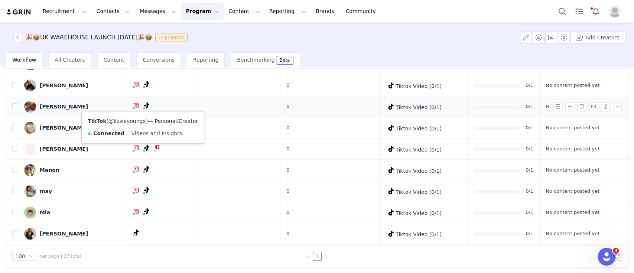
click at [137, 120] on link "@lizzieyoungx" at bounding box center [126, 121] width 37 height 6
click at [565, 107] on button "button" at bounding box center [569, 106] width 9 height 9
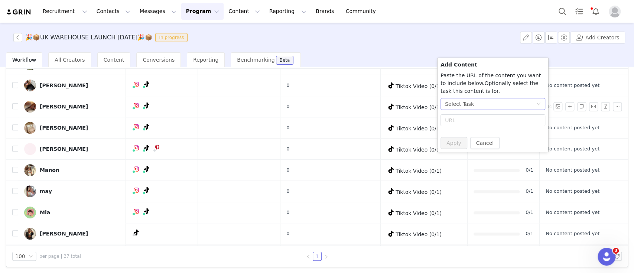
click at [491, 104] on div "Select Task" at bounding box center [490, 103] width 91 height 11
click at [487, 141] on span "(TikTok)" at bounding box center [487, 143] width 20 height 6
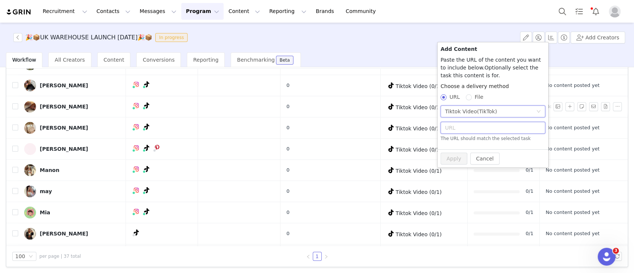
click at [470, 131] on input "text" at bounding box center [492, 128] width 105 height 12
paste input "https://www.tiktok.com/@lizzieyoungx/video/7541057442633796886?is_from_webapp=1…"
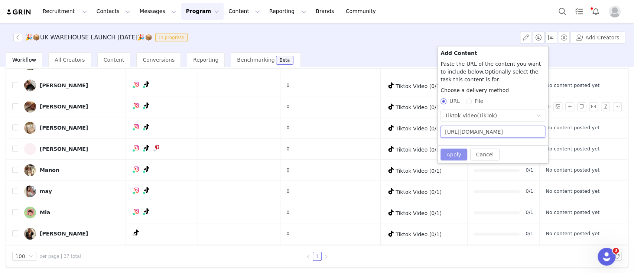
type input "https://www.tiktok.com/@lizzieyoungx/video/7541057442633796886?is_from_webapp=1…"
click at [457, 151] on button "Apply" at bounding box center [453, 154] width 27 height 12
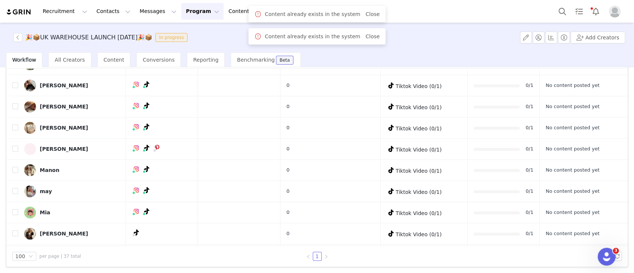
click at [483, 30] on div "🎉📦UK WAREHOUSE LAUNCH SEPT 25🎉📦 In progress Add Creators" at bounding box center [317, 38] width 634 height 30
click at [132, 140] on link "@luluinlace" at bounding box center [127, 142] width 30 height 6
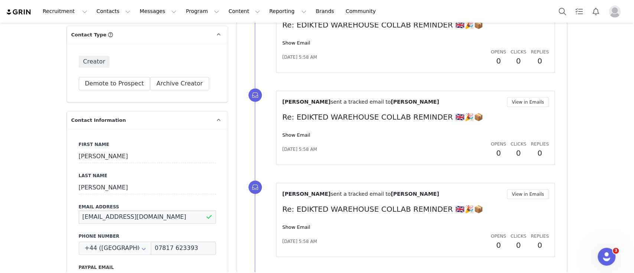
drag, startPoint x: 159, startPoint y: 220, endPoint x: 58, endPoint y: 223, distance: 101.0
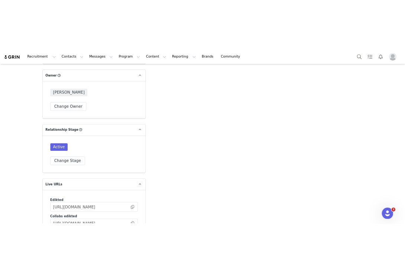
scroll to position [2007, 0]
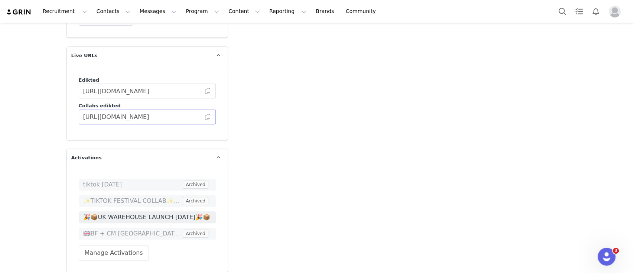
click at [204, 117] on span at bounding box center [207, 117] width 7 height 0
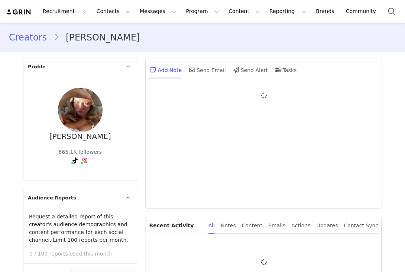
type input "+1 ([GEOGRAPHIC_DATA])"
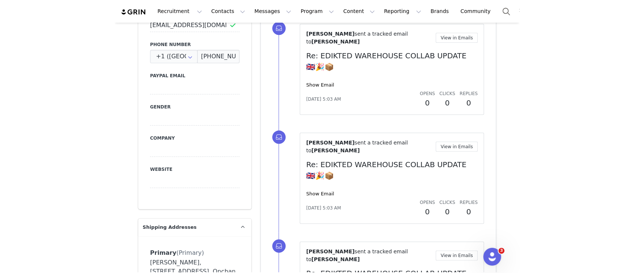
scroll to position [345, 0]
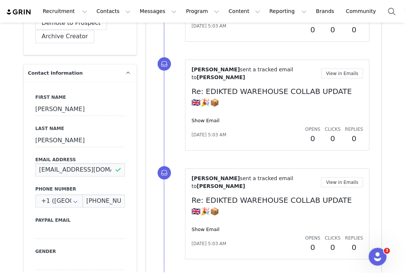
drag, startPoint x: 105, startPoint y: 169, endPoint x: 9, endPoint y: 169, distance: 96.2
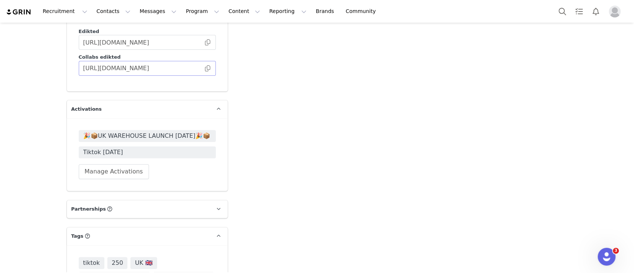
click at [205, 68] on span at bounding box center [207, 68] width 7 height 0
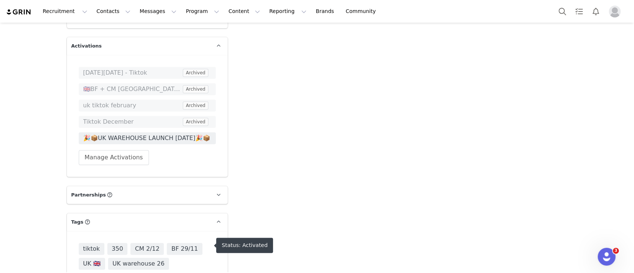
scroll to position [1949, 0]
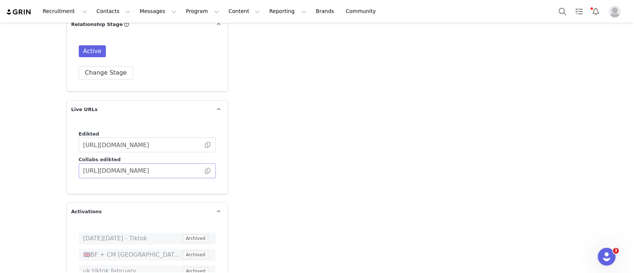
click at [205, 171] on span at bounding box center [207, 171] width 7 height 0
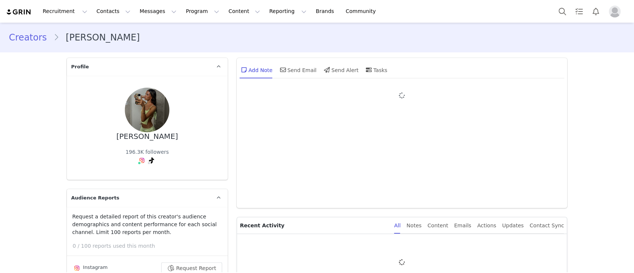
type input "+1 ([GEOGRAPHIC_DATA])"
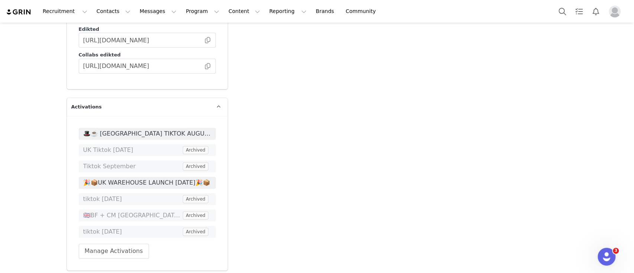
scroll to position [2050, 0]
click at [157, 178] on span "🎉📦UK WAREHOUSE LAUNCH [DATE]🎉📦" at bounding box center [147, 182] width 128 height 9
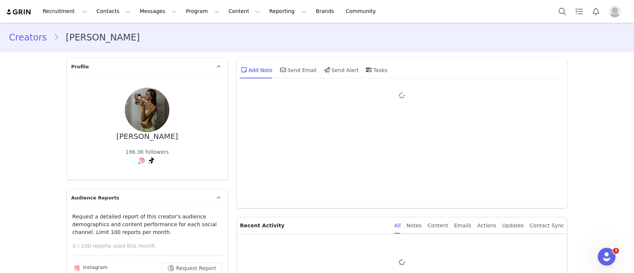
type input "+1 ([GEOGRAPHIC_DATA])"
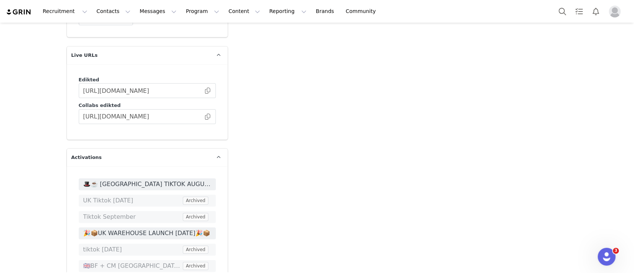
scroll to position [1999, 0]
drag, startPoint x: 236, startPoint y: 78, endPoint x: 203, endPoint y: 95, distance: 36.7
click at [204, 116] on span at bounding box center [207, 116] width 7 height 0
